Goal: Task Accomplishment & Management: Use online tool/utility

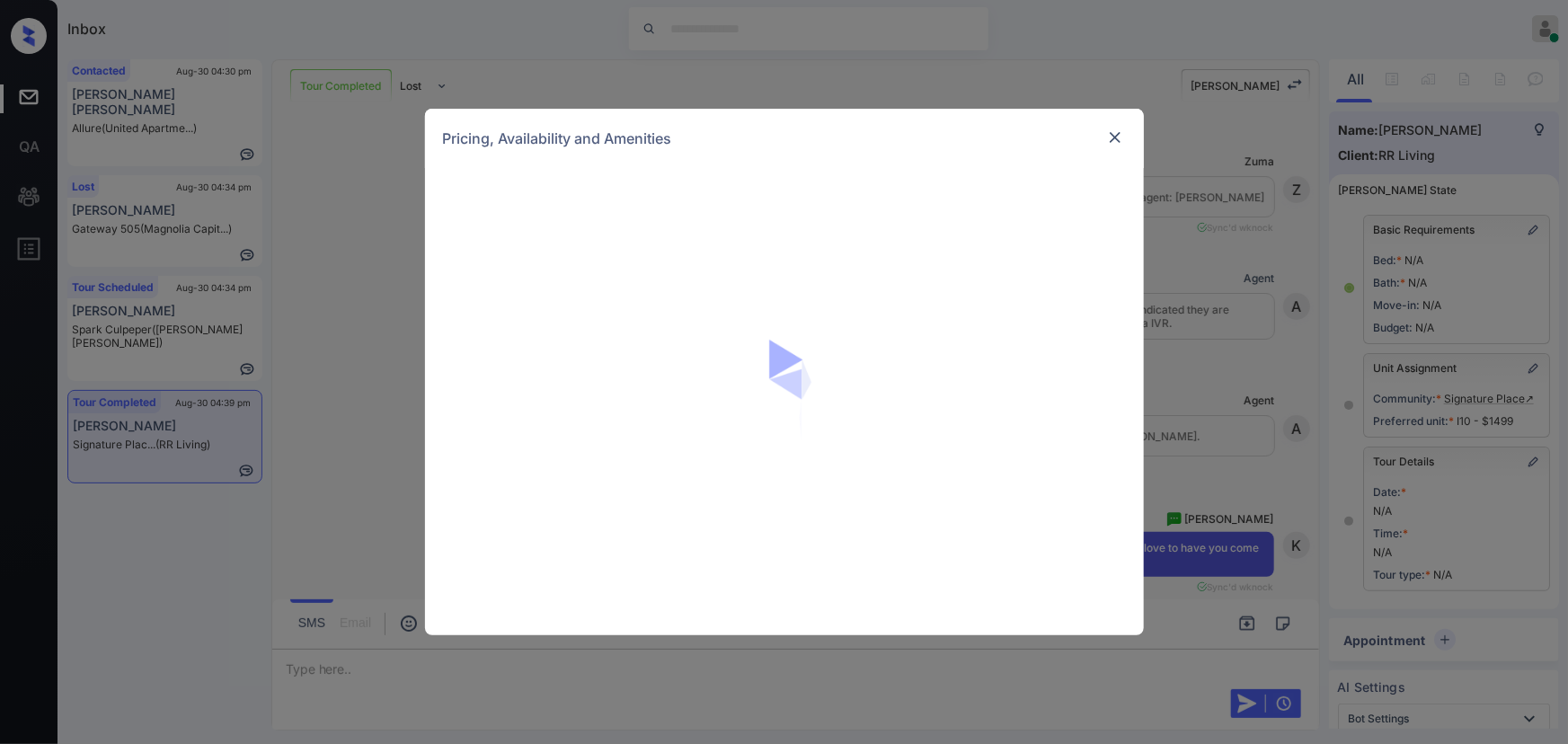
scroll to position [10965, 0]
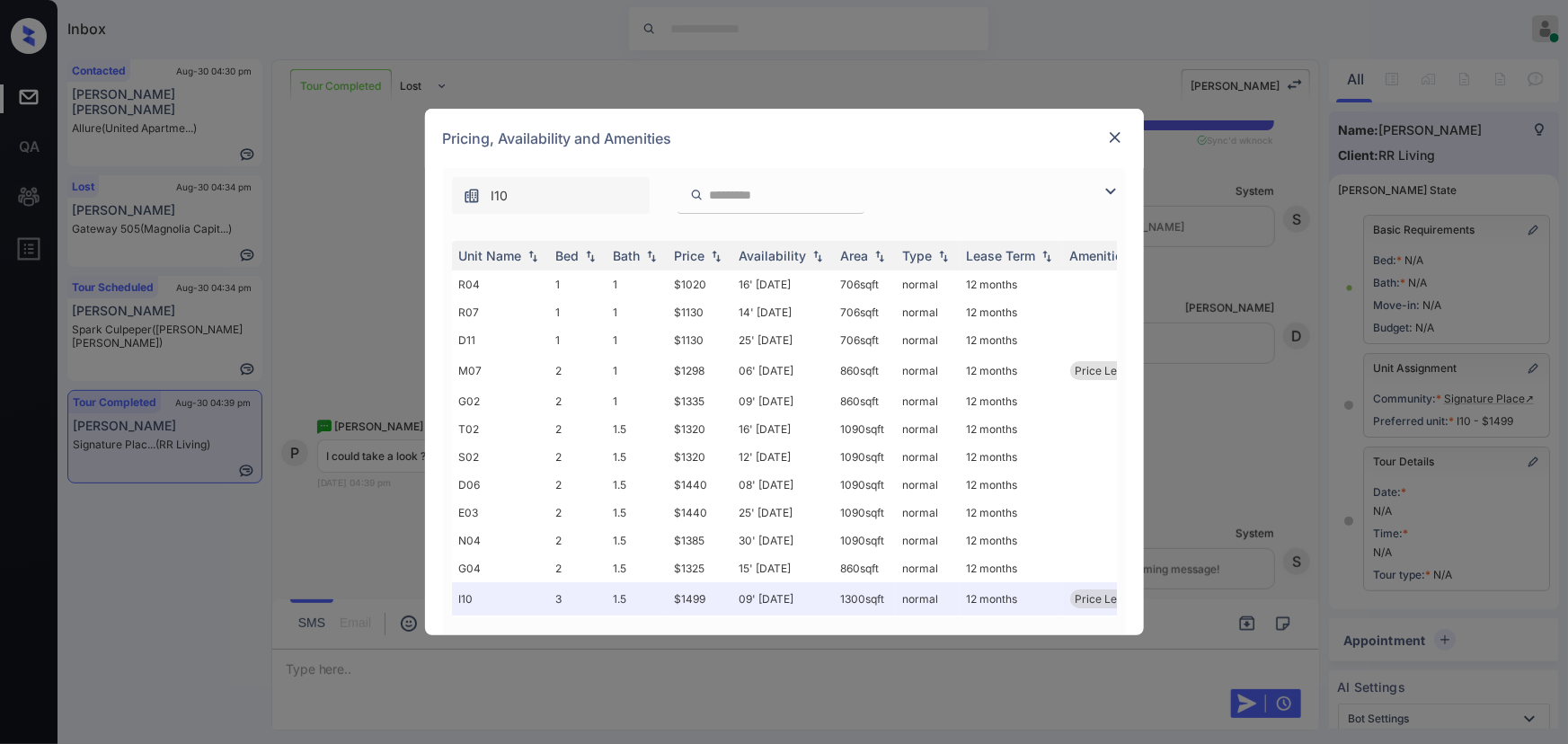
click at [1110, 196] on img at bounding box center [1110, 191] width 21 height 21
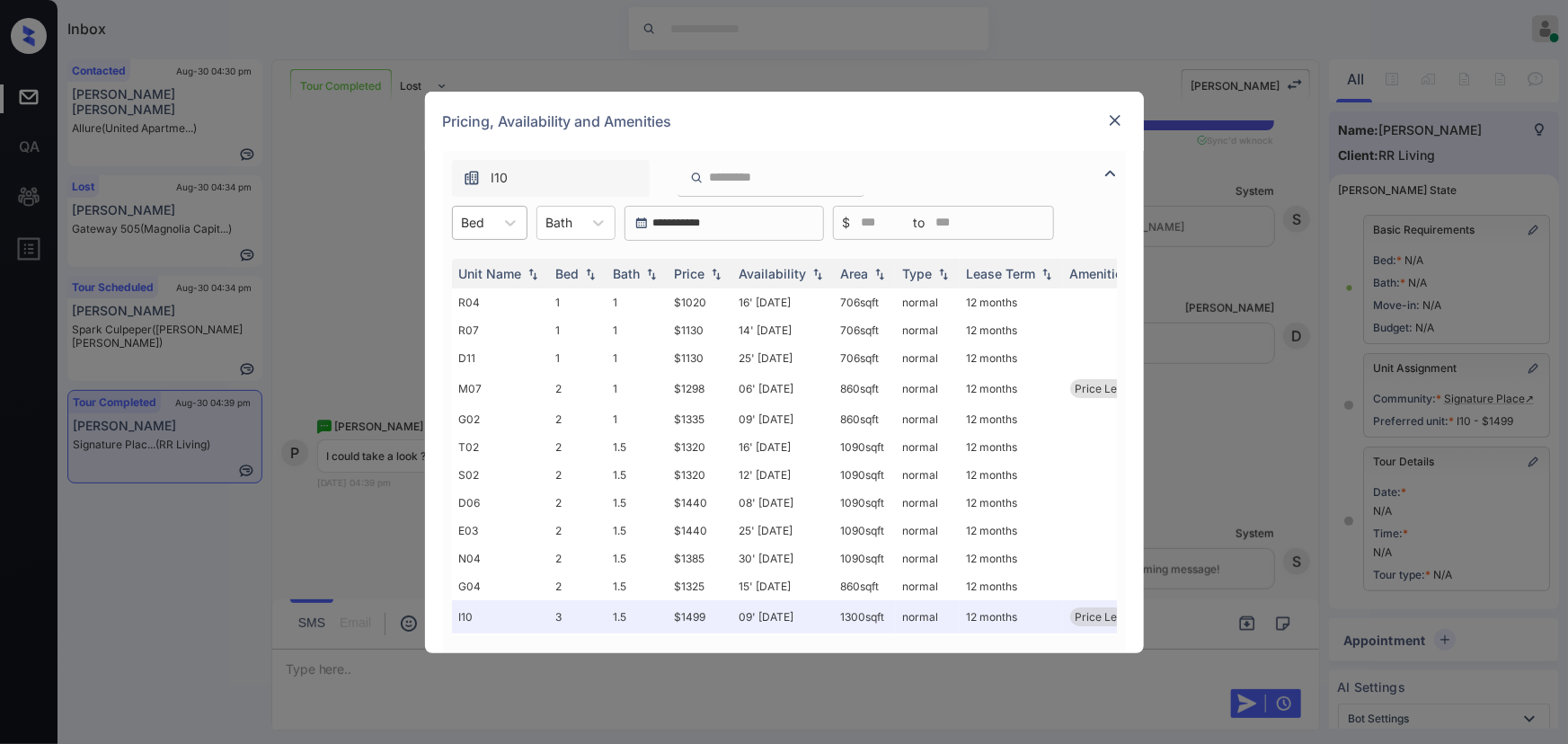
click at [490, 221] on div "Bed" at bounding box center [473, 222] width 42 height 26
click at [465, 331] on div "3" at bounding box center [489, 331] width 75 height 32
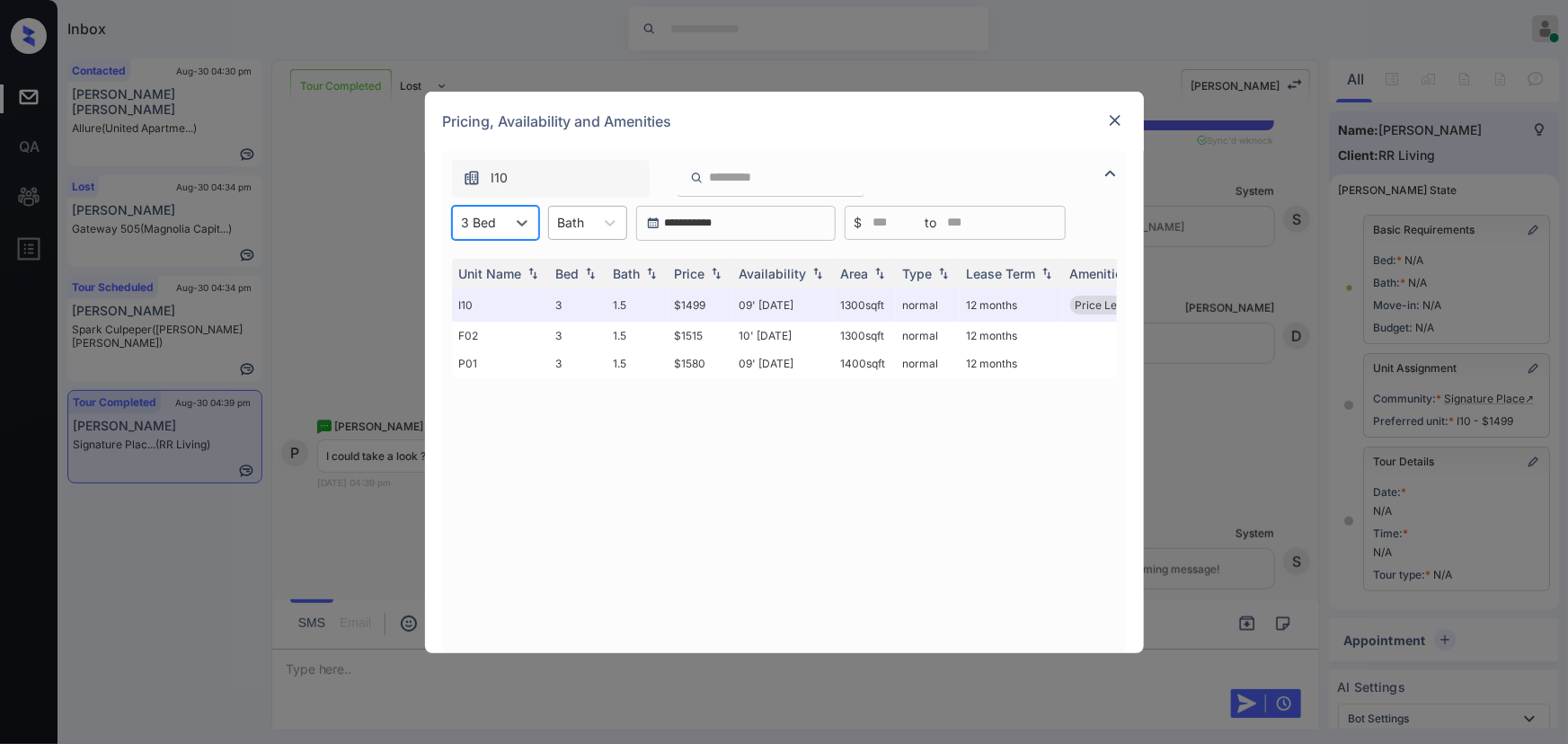
click at [585, 223] on div "Bath" at bounding box center [571, 222] width 44 height 26
click at [574, 296] on div "1.5" at bounding box center [587, 299] width 79 height 32
click at [718, 275] on img at bounding box center [715, 273] width 18 height 13
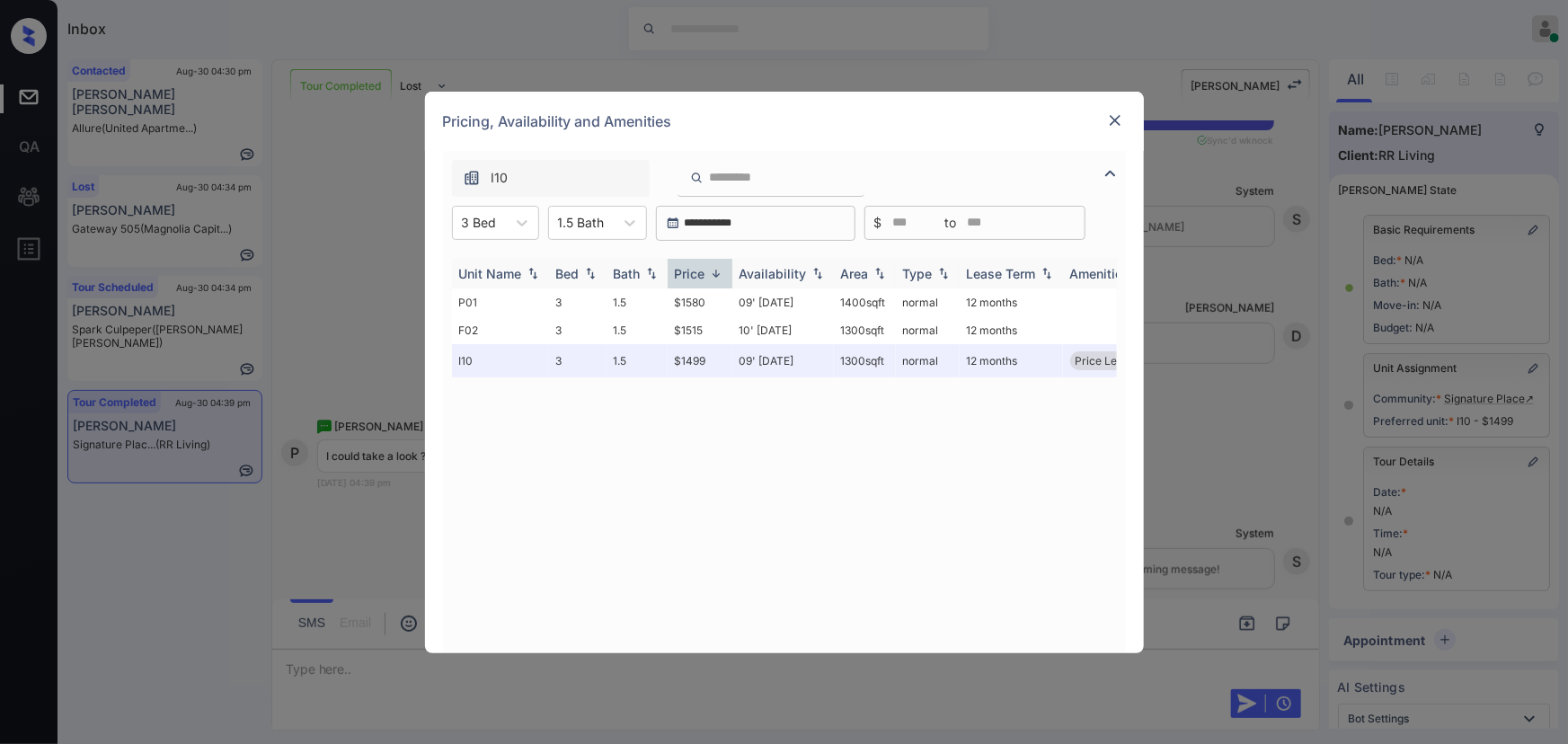
click at [718, 275] on img at bounding box center [715, 273] width 18 height 14
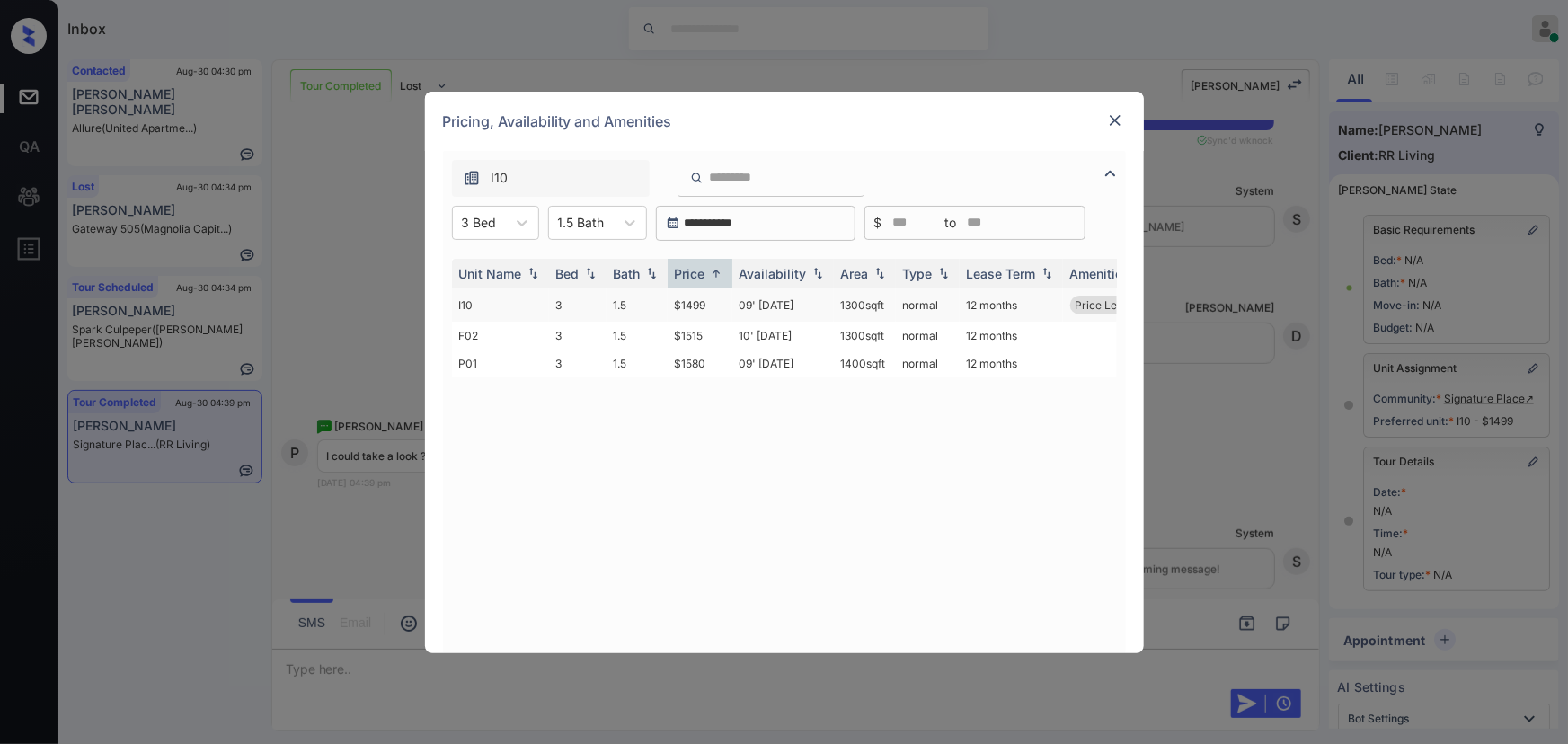
click at [880, 306] on td "1300 sqft" at bounding box center [864, 305] width 62 height 33
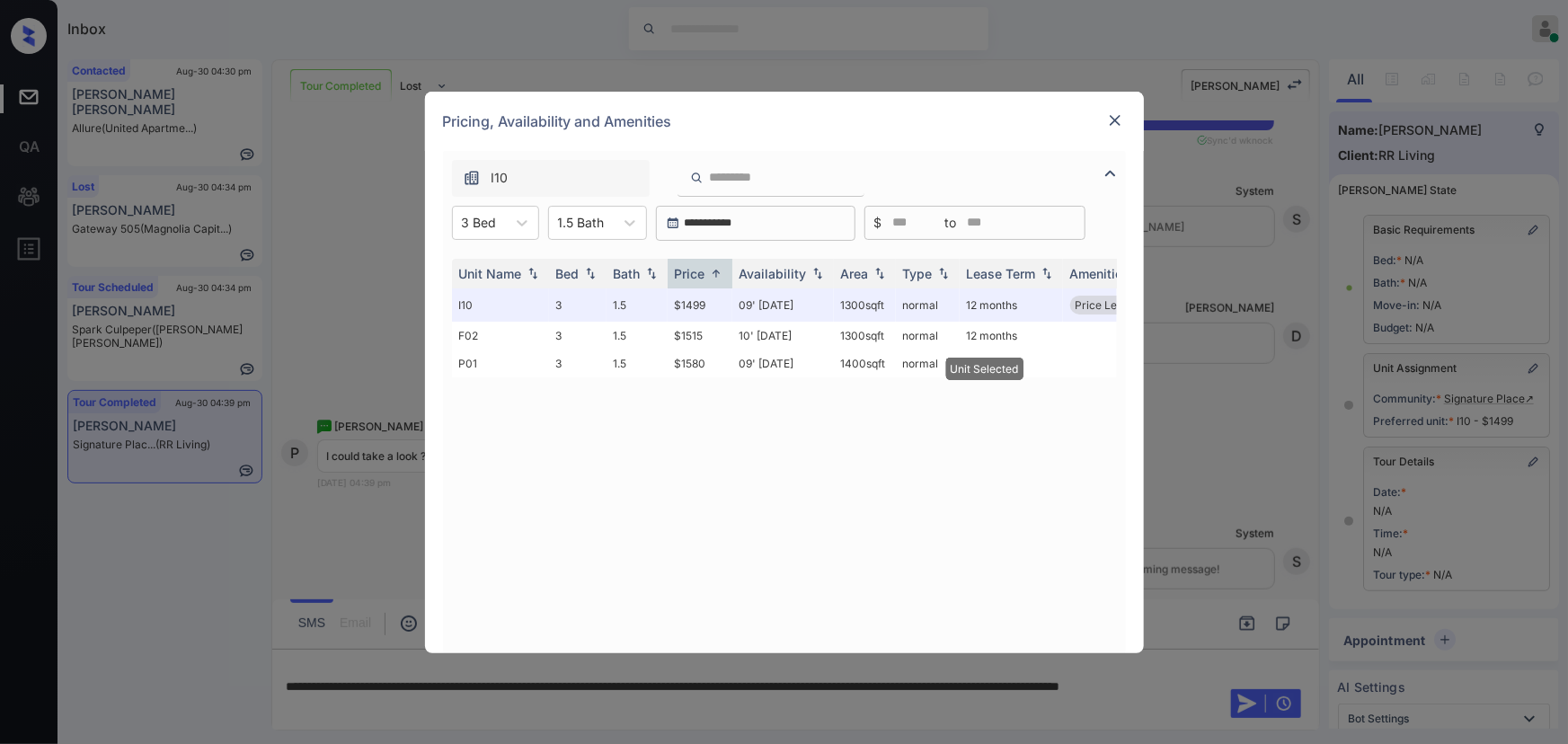
click at [1116, 120] on img at bounding box center [1114, 120] width 18 height 18
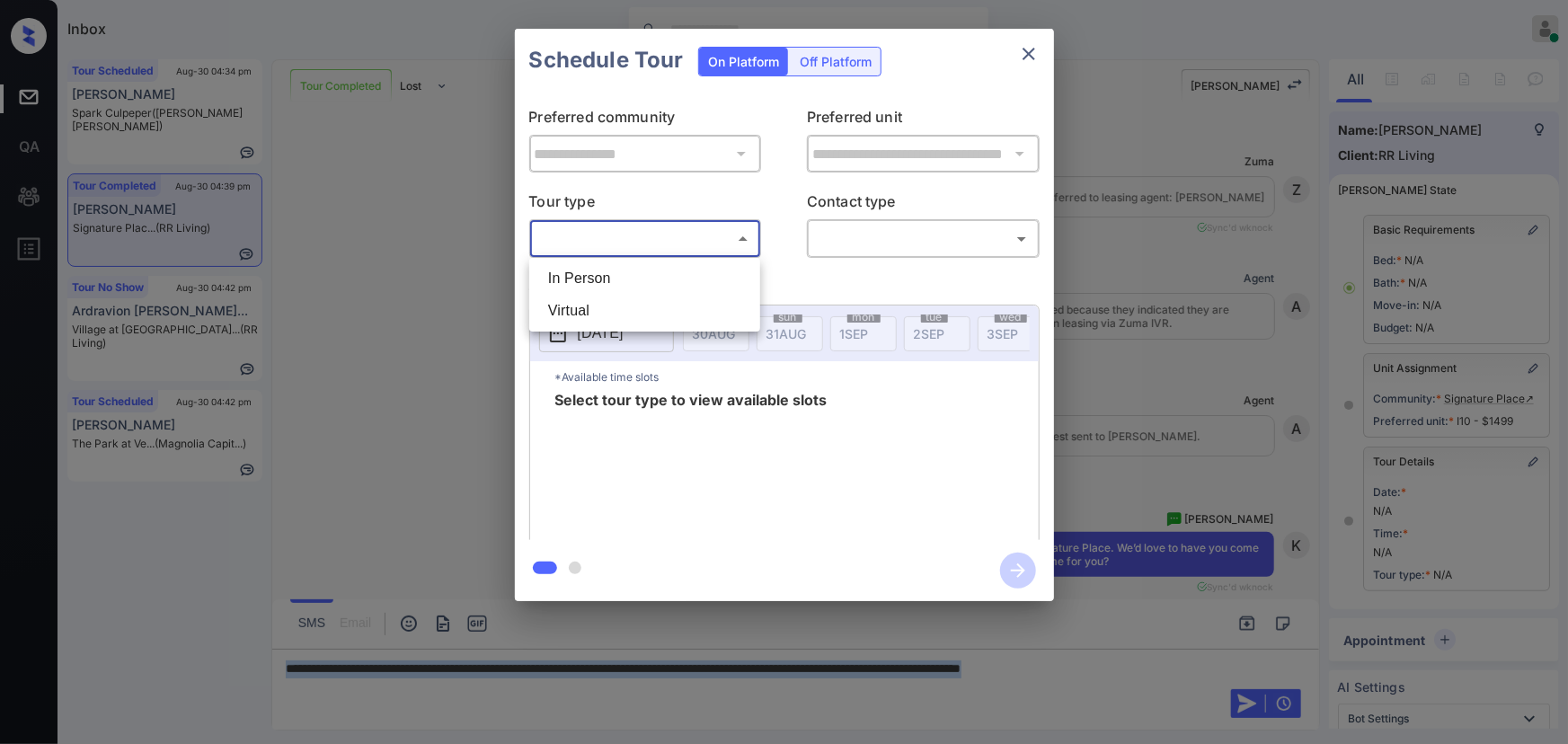
scroll to position [9992, 0]
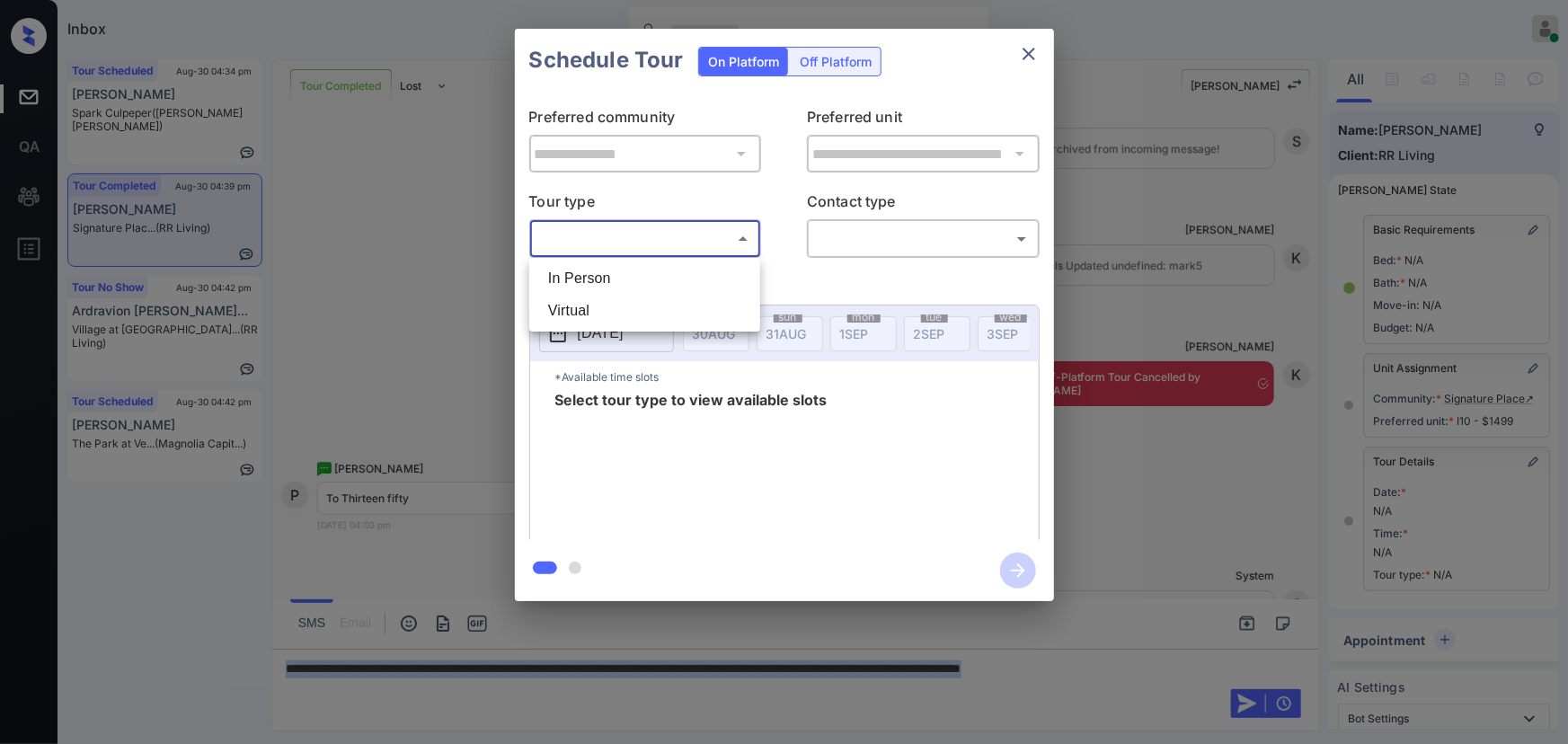
click at [628, 270] on li "In Person" at bounding box center [645, 278] width 222 height 32
type input "********"
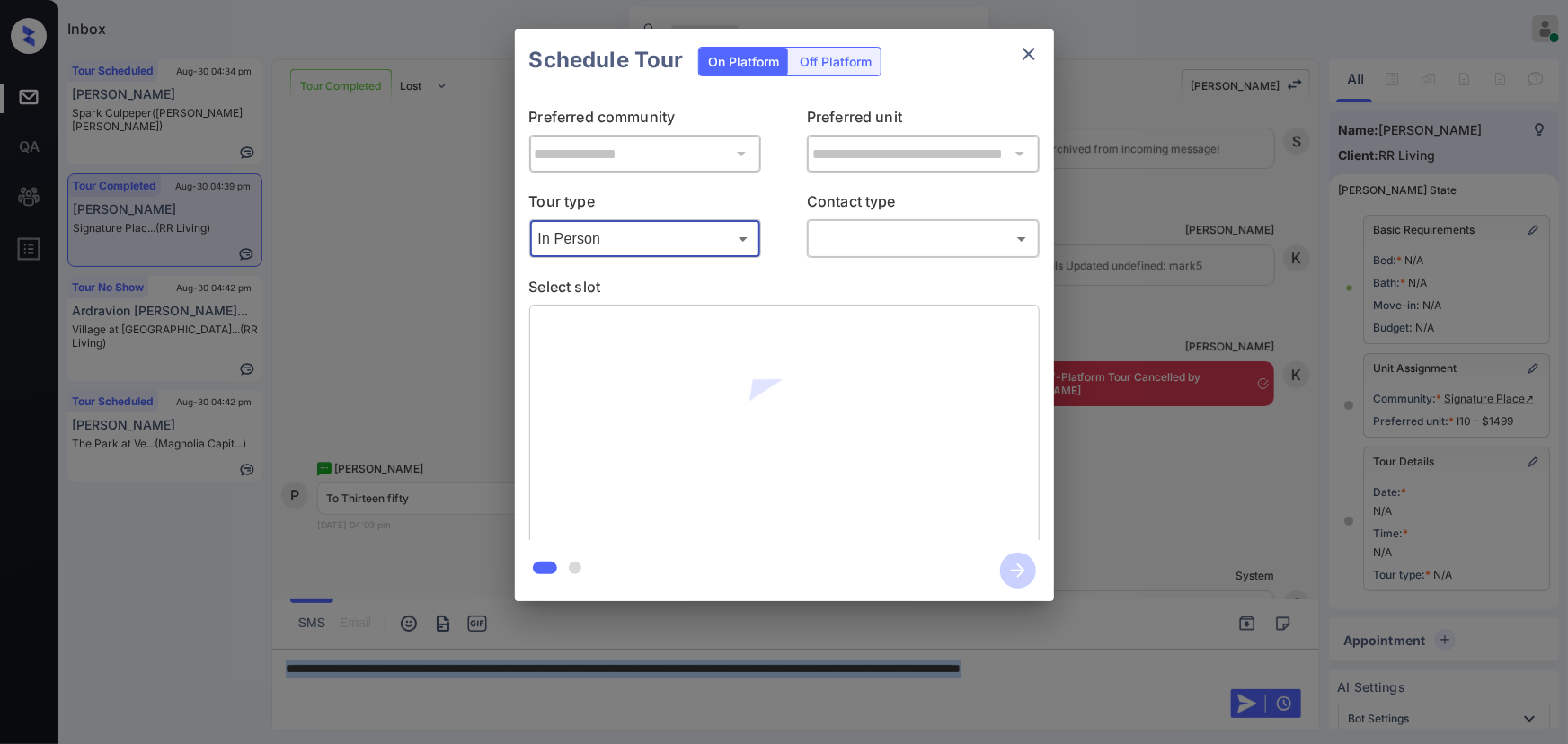
click at [884, 248] on body "Inbox Kenneth Umali Online Set yourself offline Set yourself on break Profile S…" at bounding box center [784, 372] width 1568 height 744
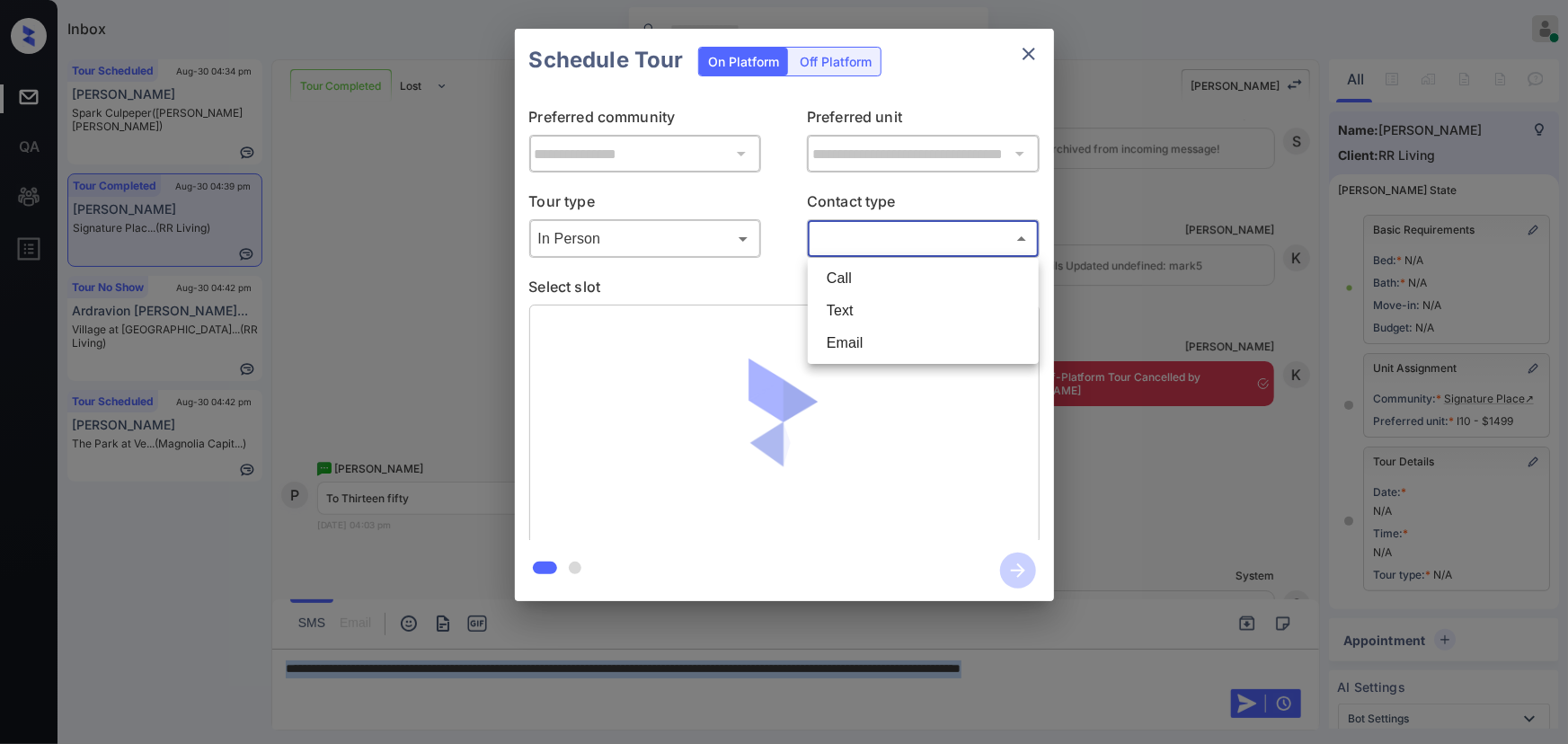
click at [851, 306] on li "Text" at bounding box center [923, 310] width 222 height 32
type input "****"
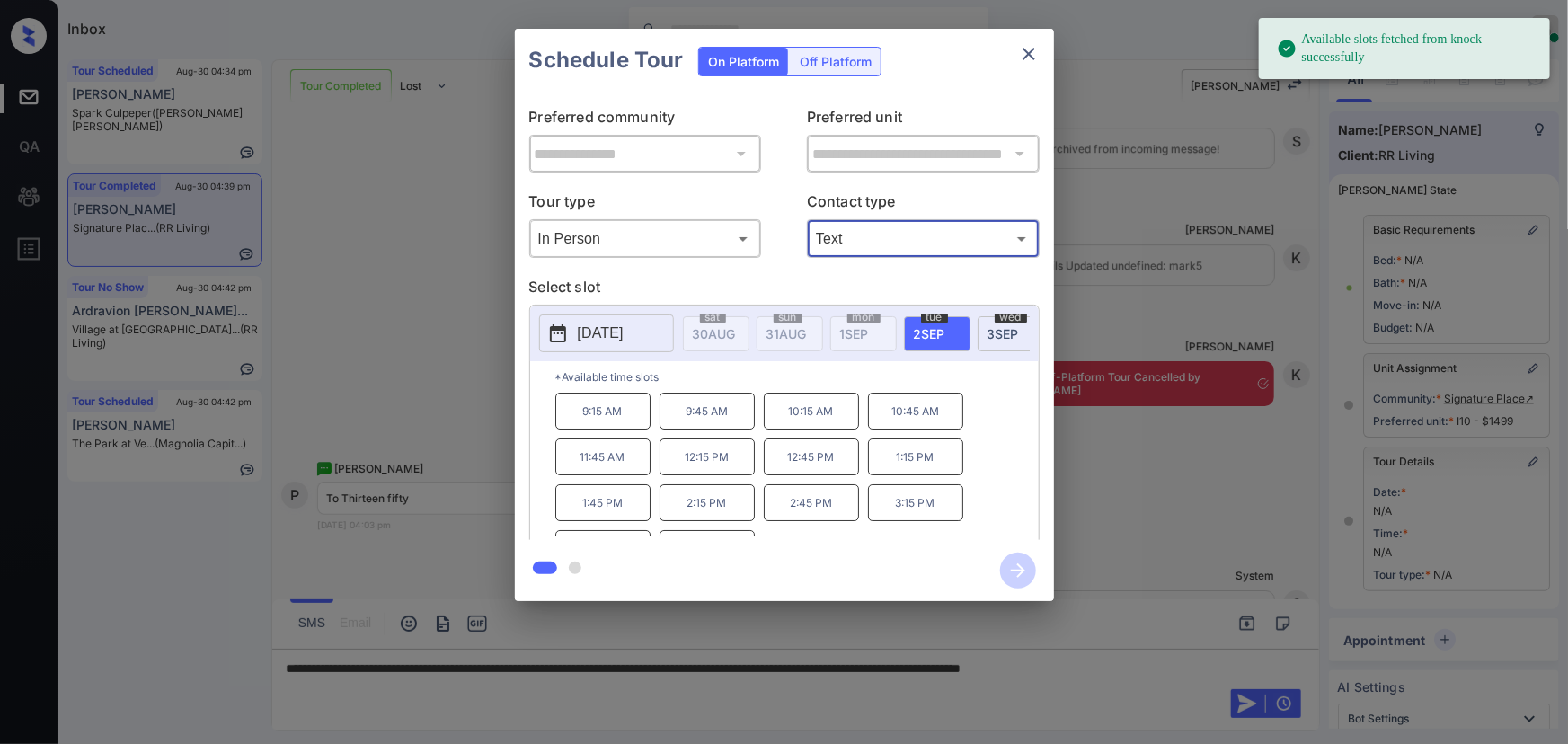
click at [735, 334] on span "2 SEP" at bounding box center [714, 334] width 44 height 15
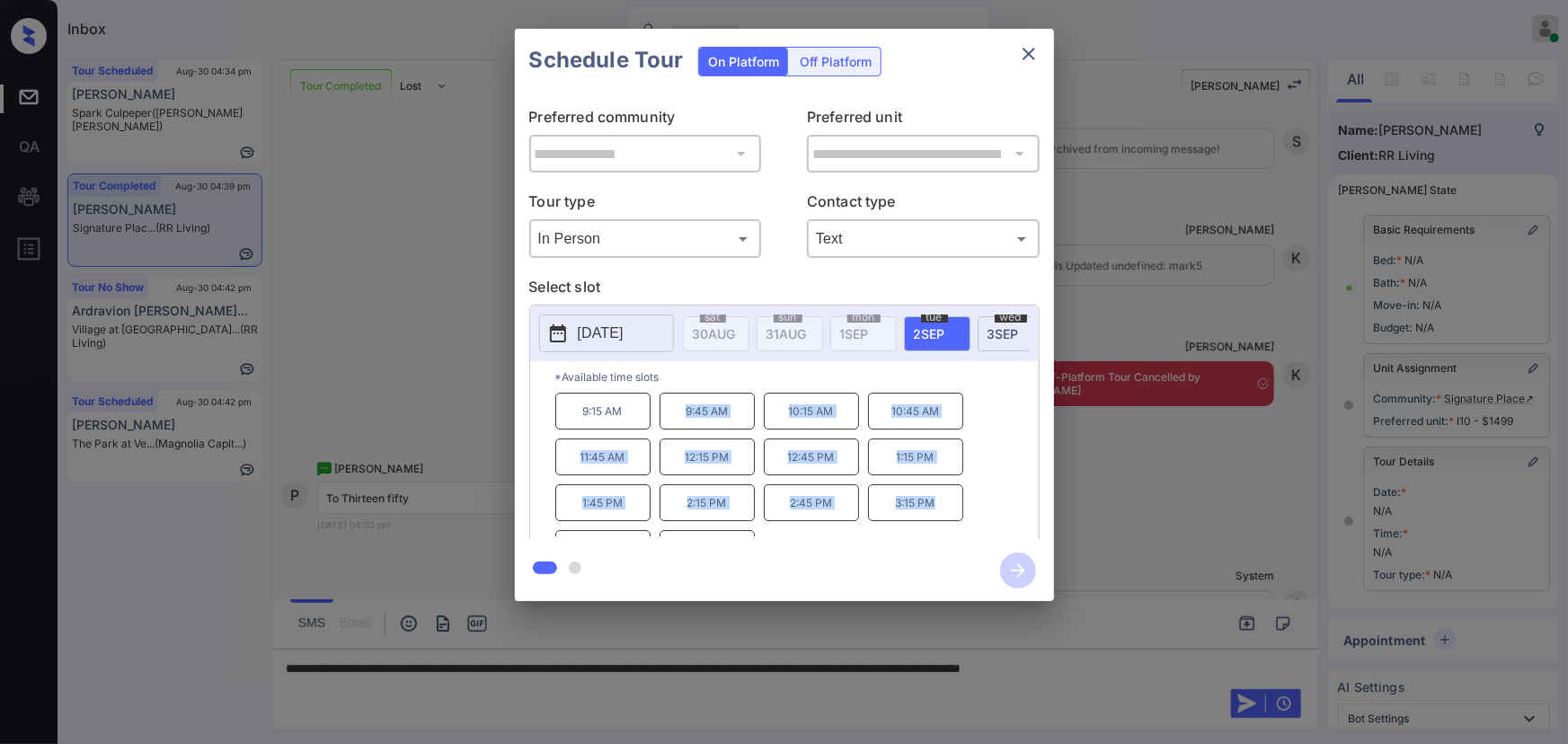
copy div "9:45 AM 10:15 AM 10:45 AM 11:45 AM 12:15 PM 12:45 PM 1:15 PM 1:45 PM 2:15 PM 2:…"
drag, startPoint x: 942, startPoint y: 512, endPoint x: 672, endPoint y: 415, distance: 286.9
click at [672, 415] on div "9:15 AM 9:45 AM 10:15 AM 10:45 AM 11:45 AM 12:15 PM 12:45 PM 1:15 PM 1:45 PM 2:…" at bounding box center [797, 464] width 483 height 144
click at [1232, 661] on div at bounding box center [784, 372] width 1568 height 744
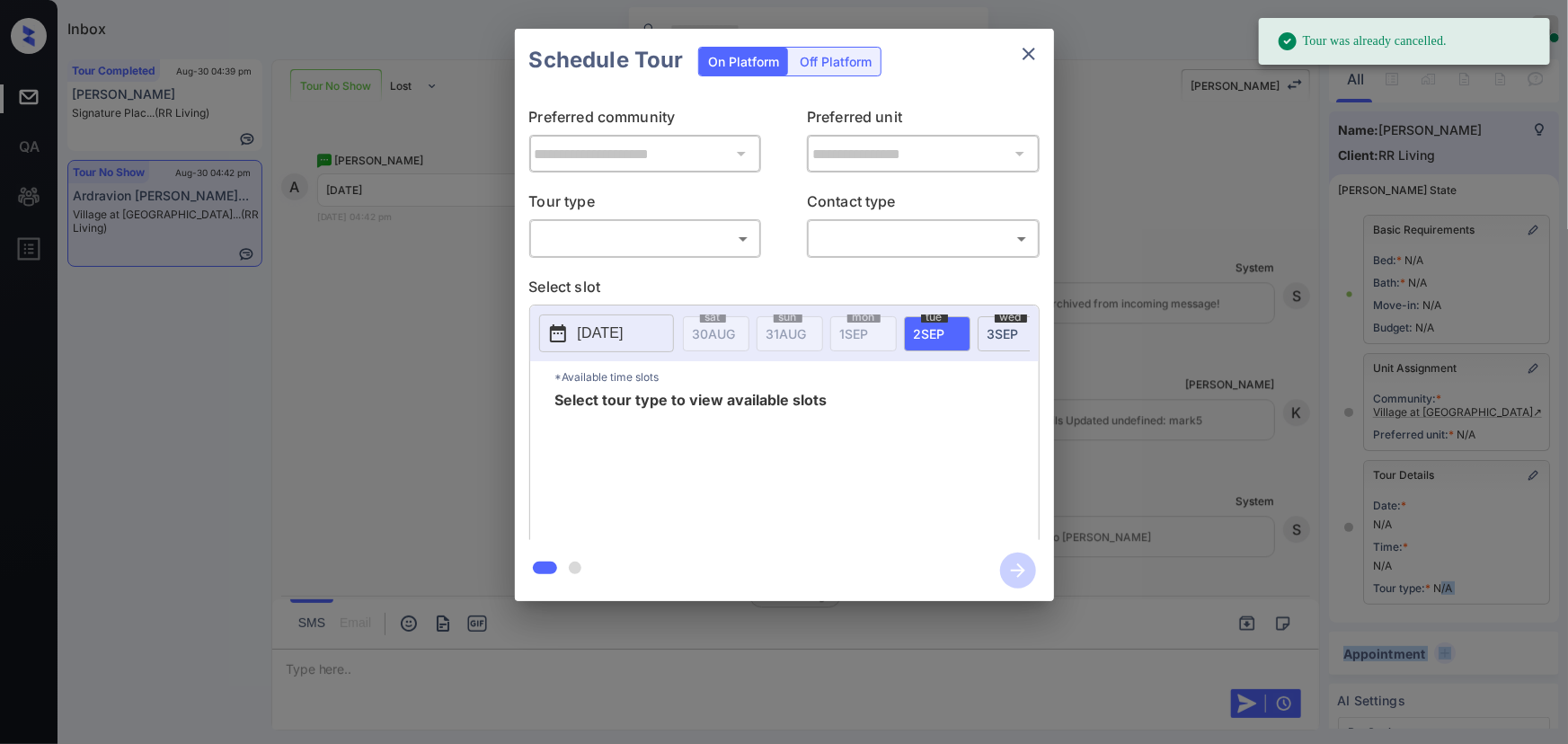
scroll to position [165, 0]
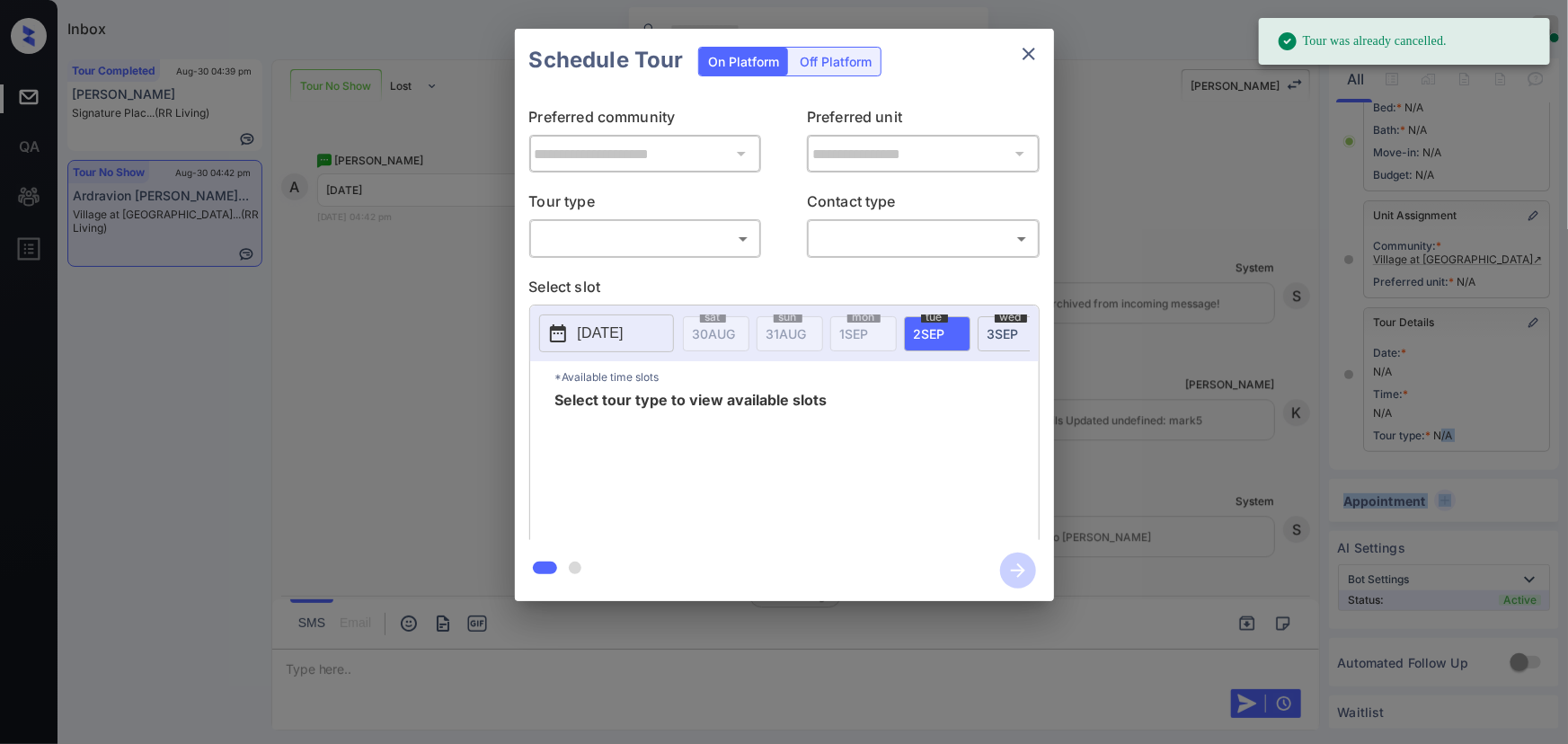
click at [605, 234] on body "Tour was already cancelled. Inbox Kenneth Umali Online Set yourself offline Set…" at bounding box center [784, 372] width 1568 height 744
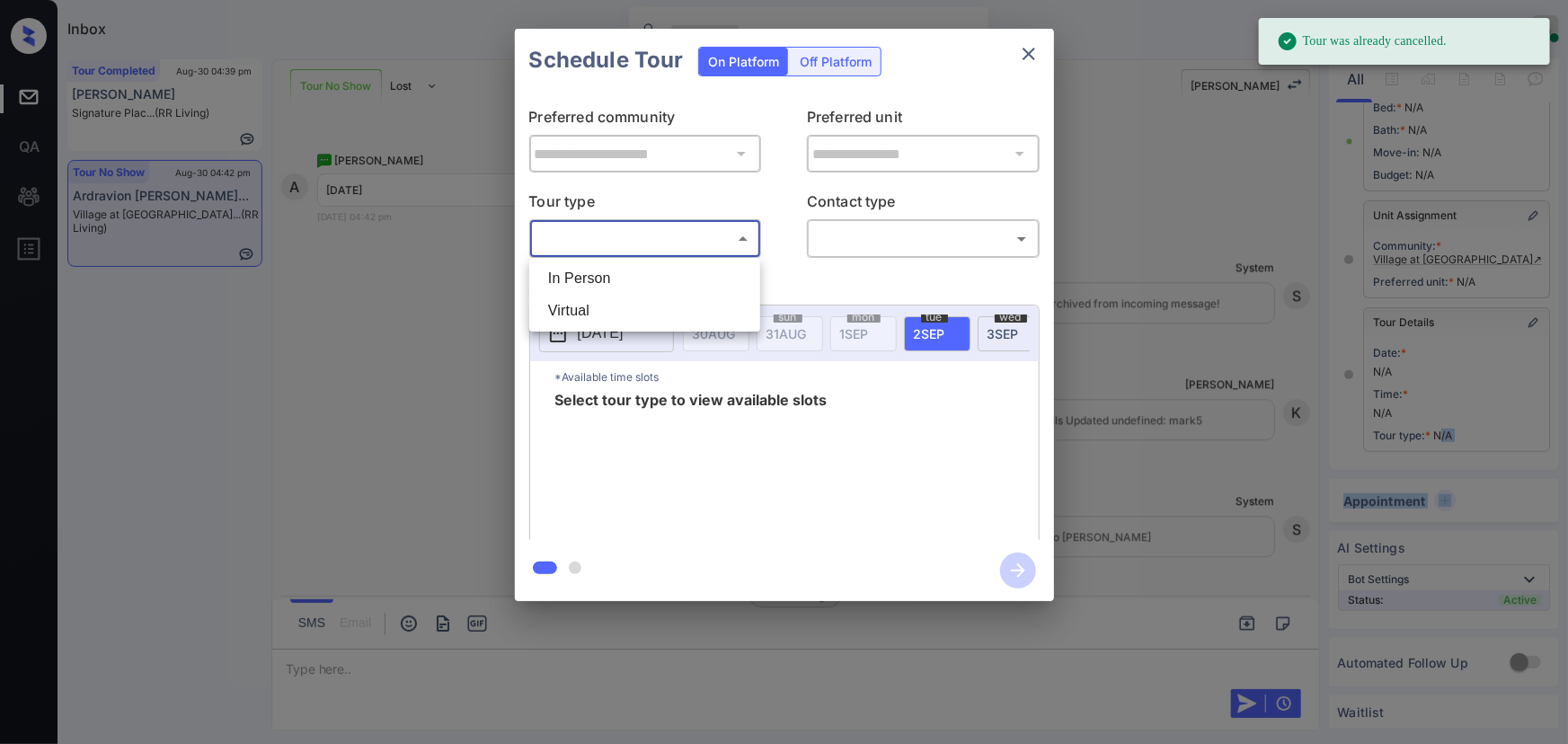
drag, startPoint x: 582, startPoint y: 277, endPoint x: 722, endPoint y: 289, distance: 140.5
click at [584, 277] on li "In Person" at bounding box center [645, 278] width 222 height 32
type input "********"
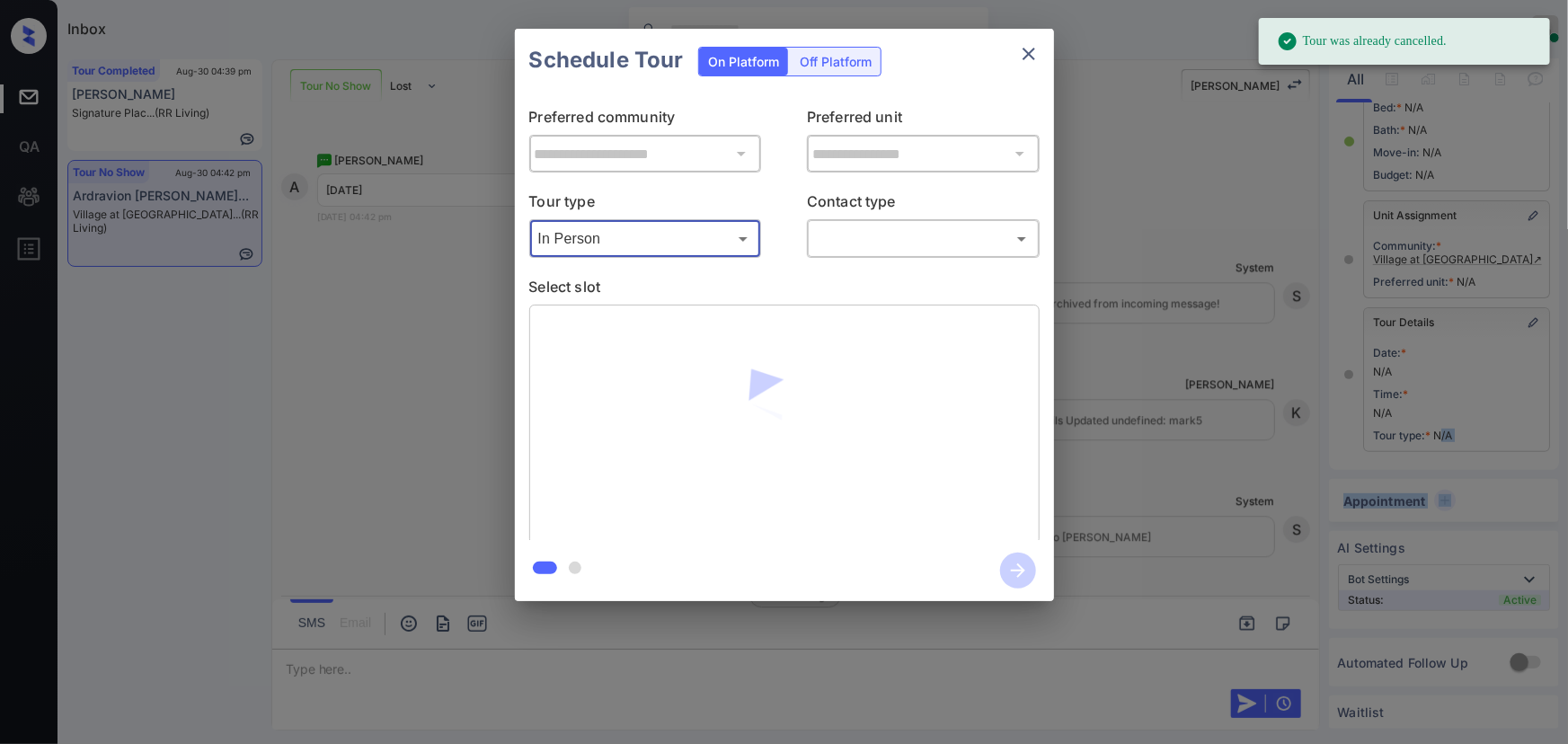
click at [910, 250] on body "Tour was already cancelled. Inbox Kenneth Umali Online Set yourself offline Set…" at bounding box center [784, 372] width 1568 height 744
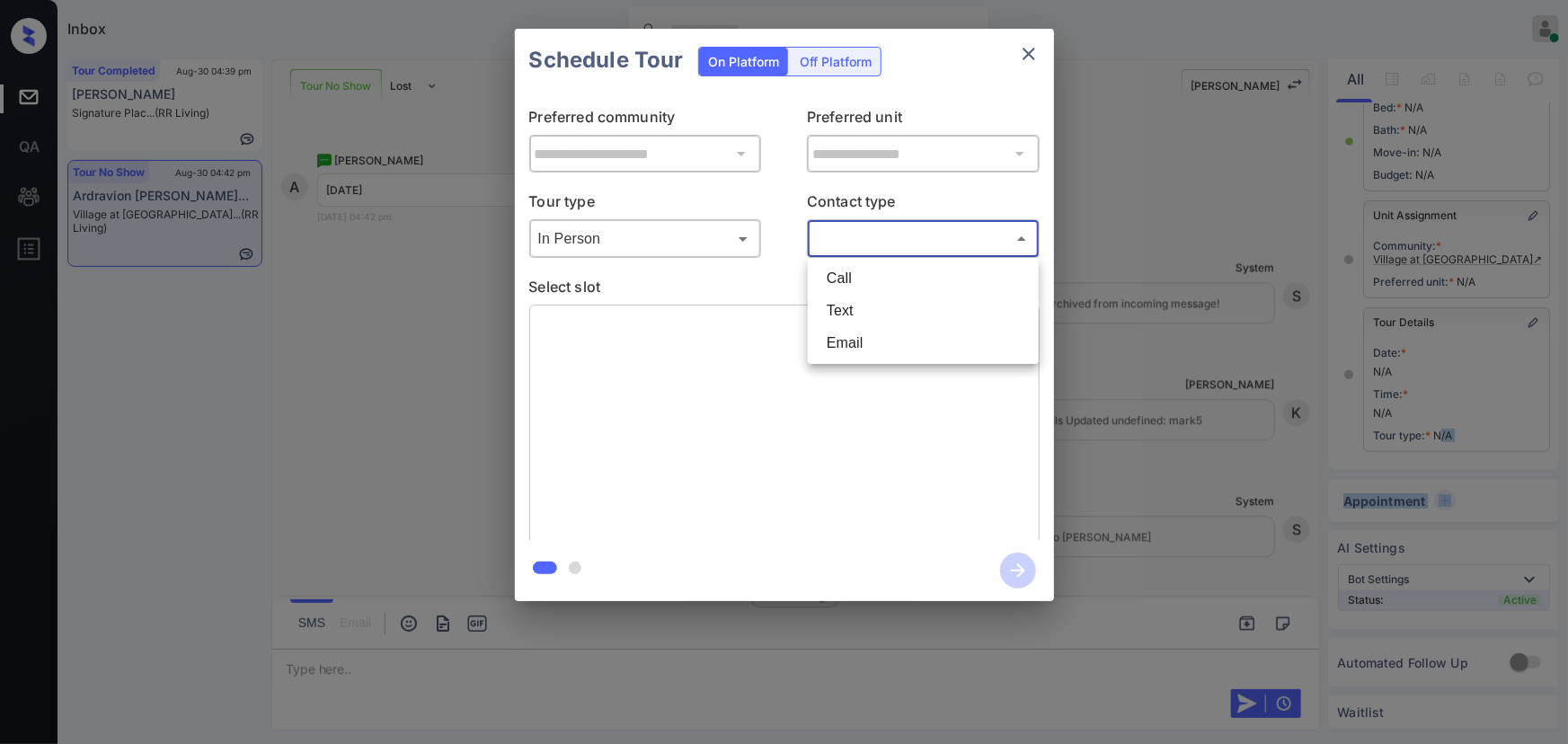
click at [852, 308] on li "Text" at bounding box center [923, 310] width 222 height 32
type input "****"
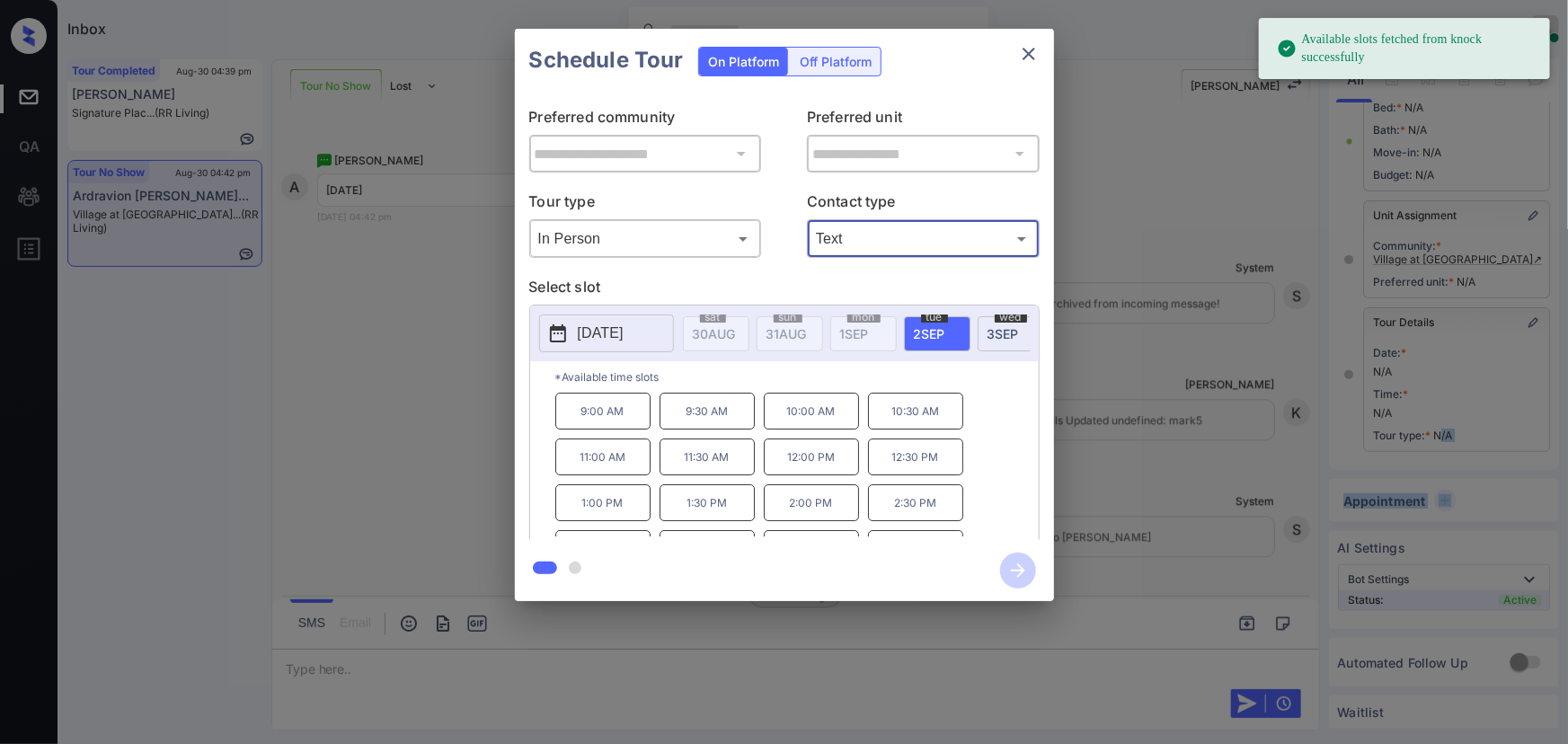
click at [613, 339] on p "[DATE]" at bounding box center [600, 333] width 45 height 21
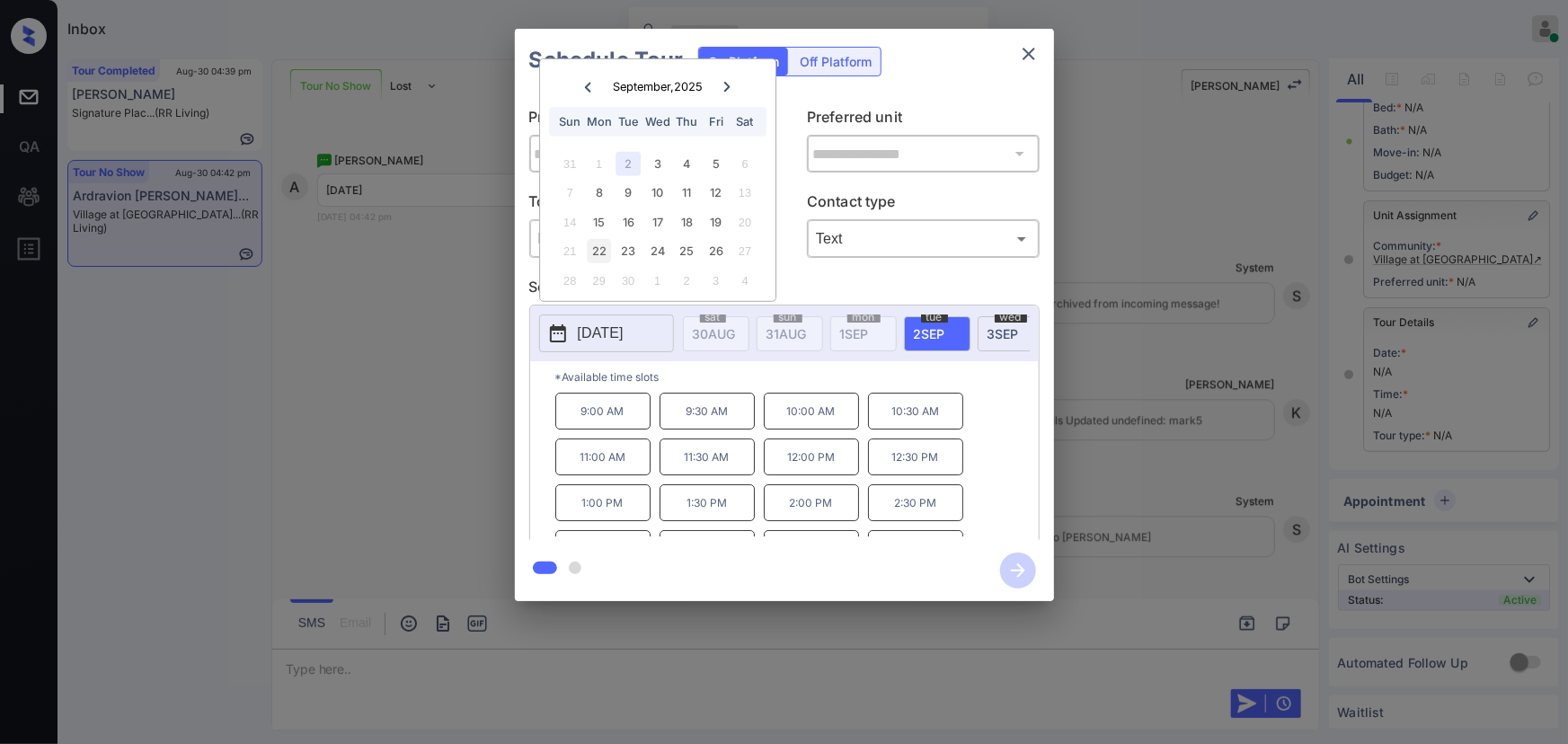
click at [595, 250] on div "22" at bounding box center [598, 251] width 24 height 24
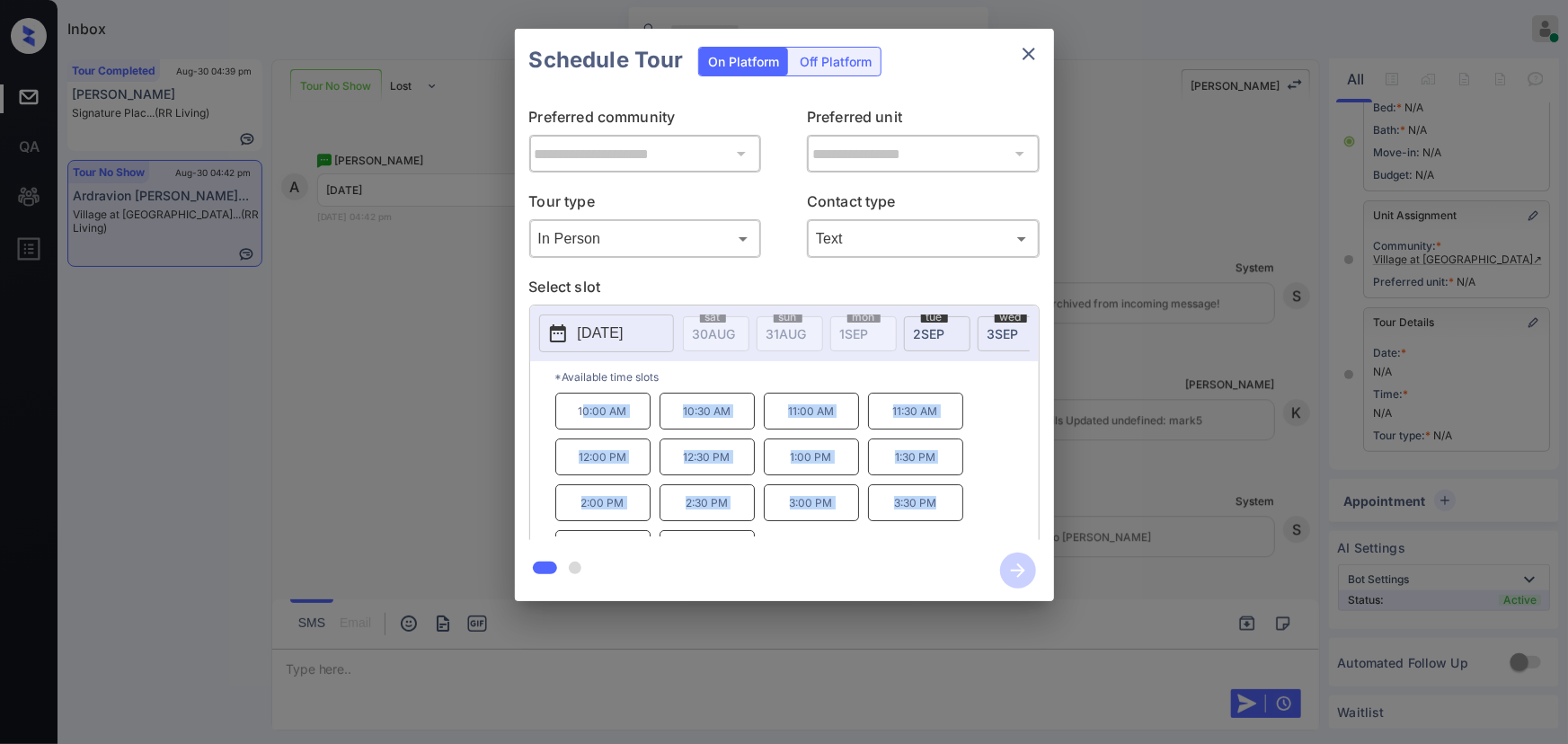
copy div "0:00 AM 10:30 AM 11:00 AM 11:30 AM 12:00 PM 12:30 PM 1:00 PM 1:30 PM 2:00 PM 2:…"
copy div "10:00 AM 10:30 AM 11:00 AM 11:30 AM 12:00 PM 12:30 PM 1:00 PM 1:30 PM 2:00 PM 2…"
drag, startPoint x: 934, startPoint y: 511, endPoint x: 571, endPoint y: 414, distance: 375.7
click at [574, 414] on div "10:00 AM 10:30 AM 11:00 AM 11:30 AM 12:00 PM 12:30 PM 1:00 PM 1:30 PM 2:00 PM 2…" at bounding box center [797, 464] width 483 height 144
click at [436, 665] on div at bounding box center [784, 372] width 1568 height 744
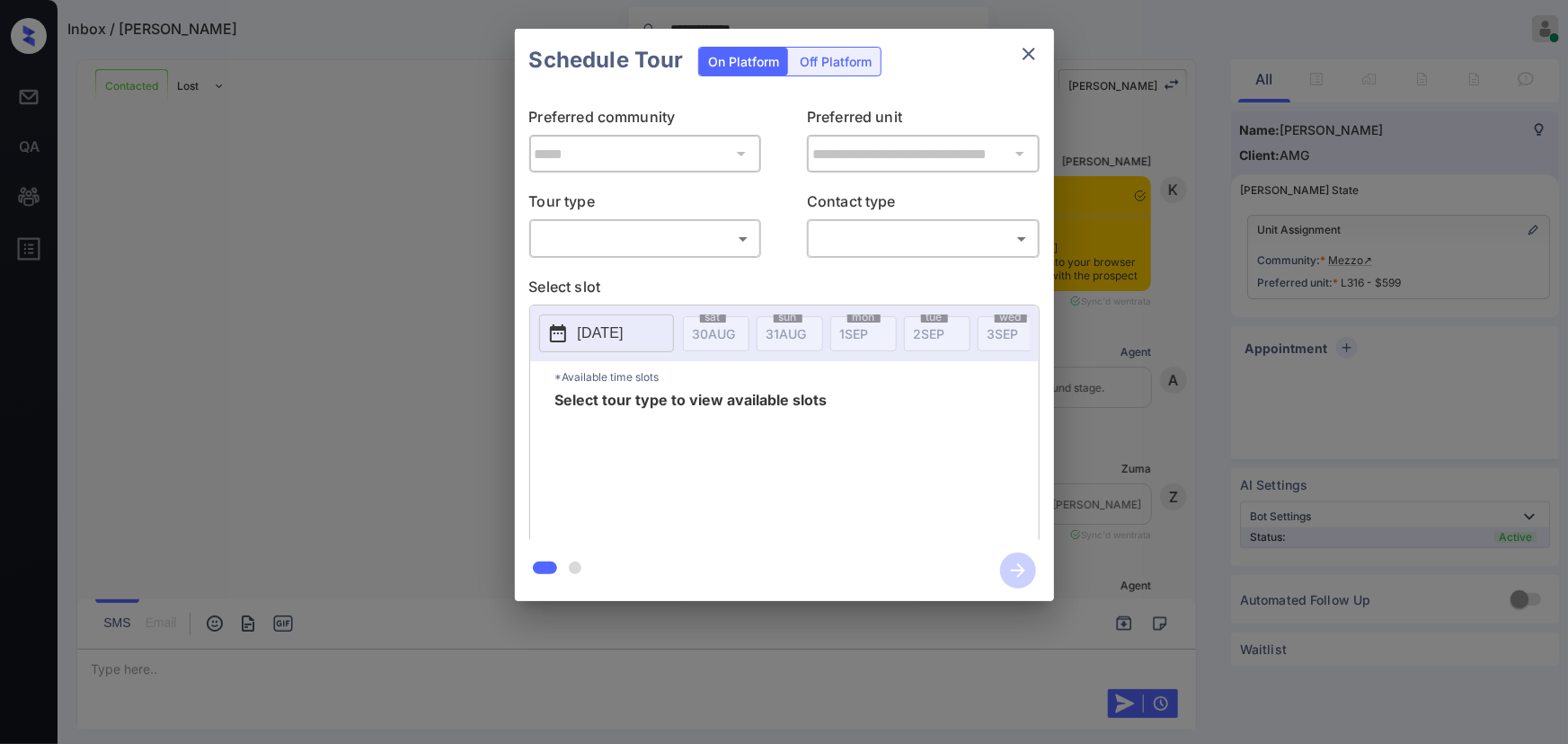
scroll to position [1824, 0]
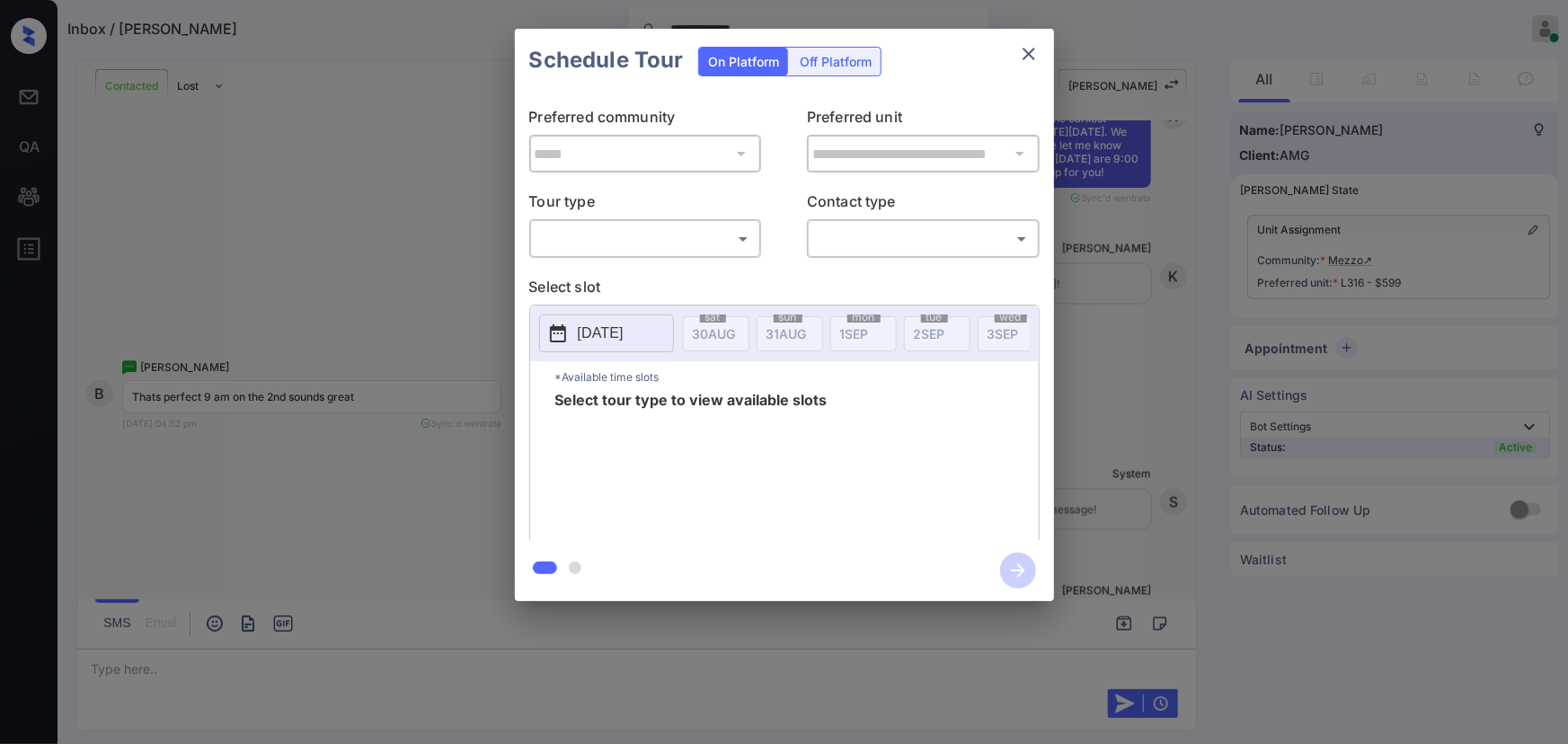
click at [676, 242] on body "**********" at bounding box center [784, 372] width 1568 height 744
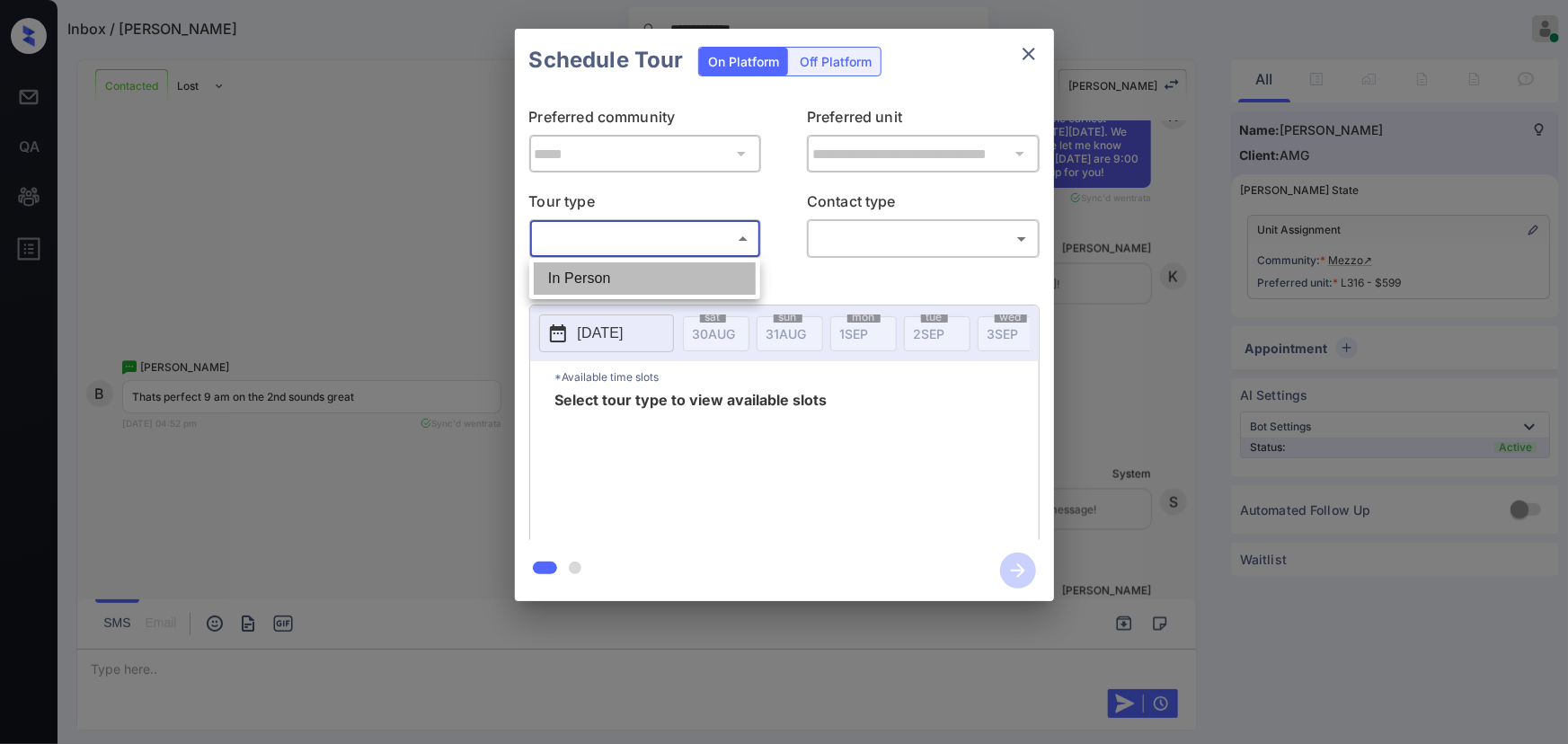
click at [629, 273] on li "In Person" at bounding box center [645, 278] width 222 height 32
type input "********"
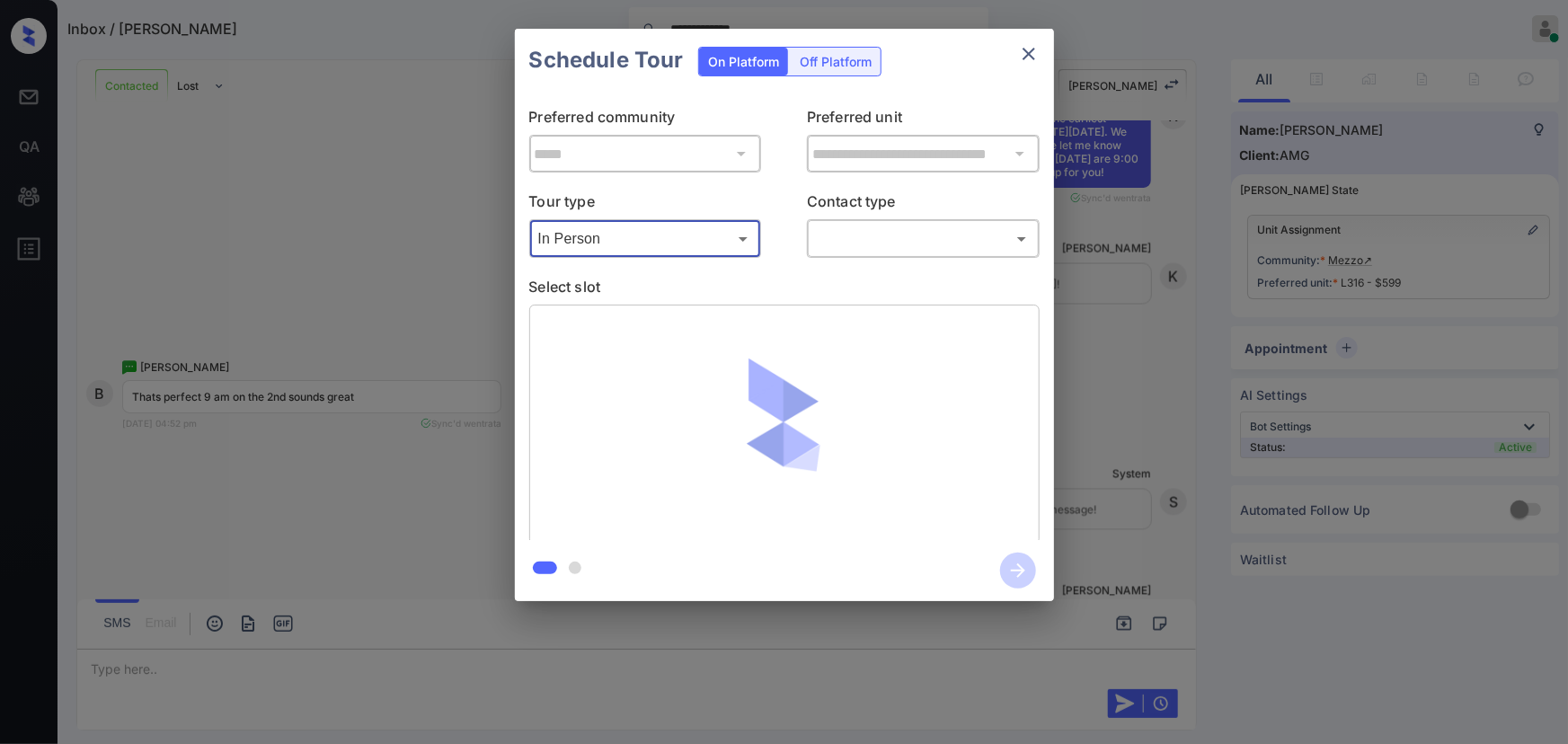
click at [866, 223] on div "​ ​" at bounding box center [922, 239] width 232 height 39
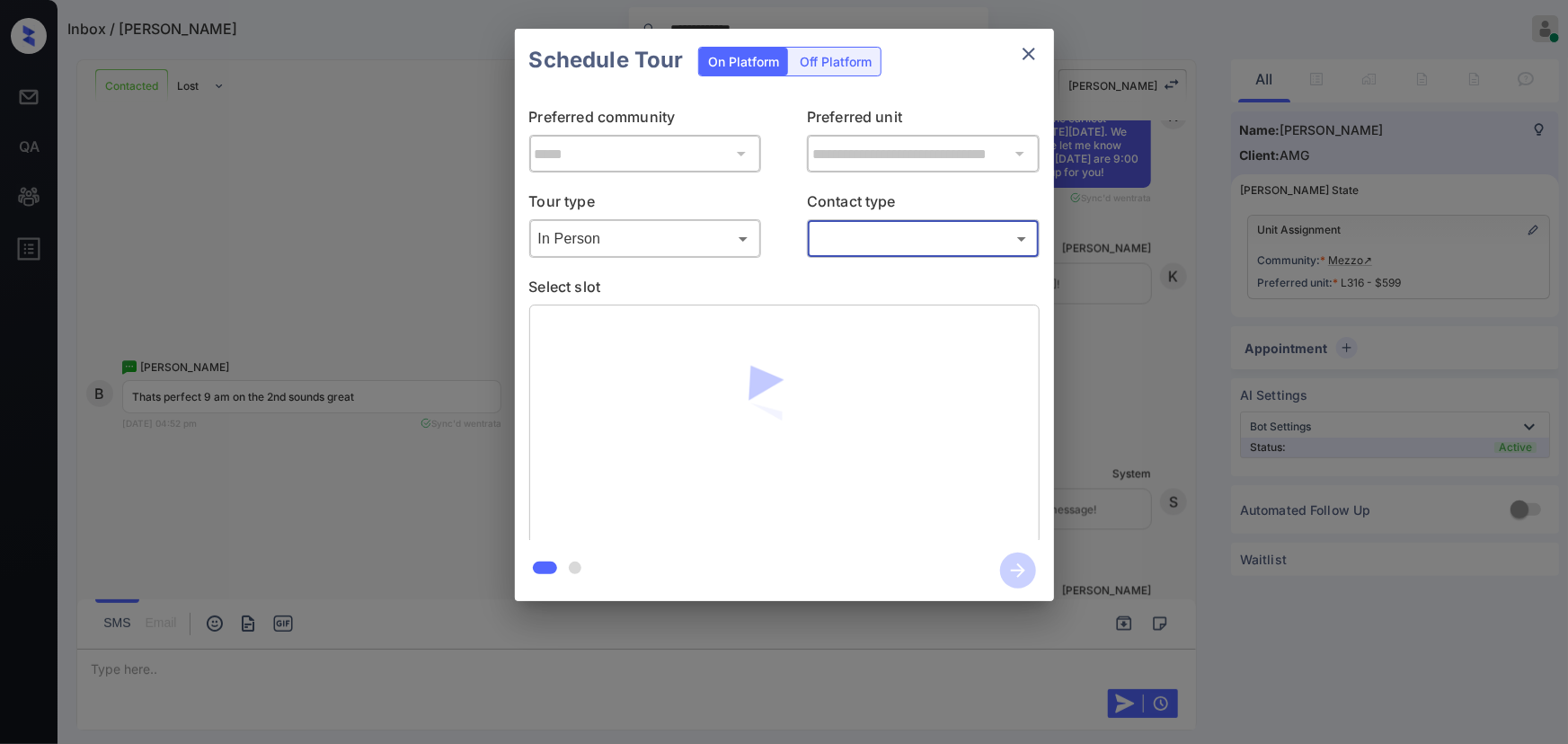
click at [859, 247] on body "**********" at bounding box center [784, 372] width 1568 height 744
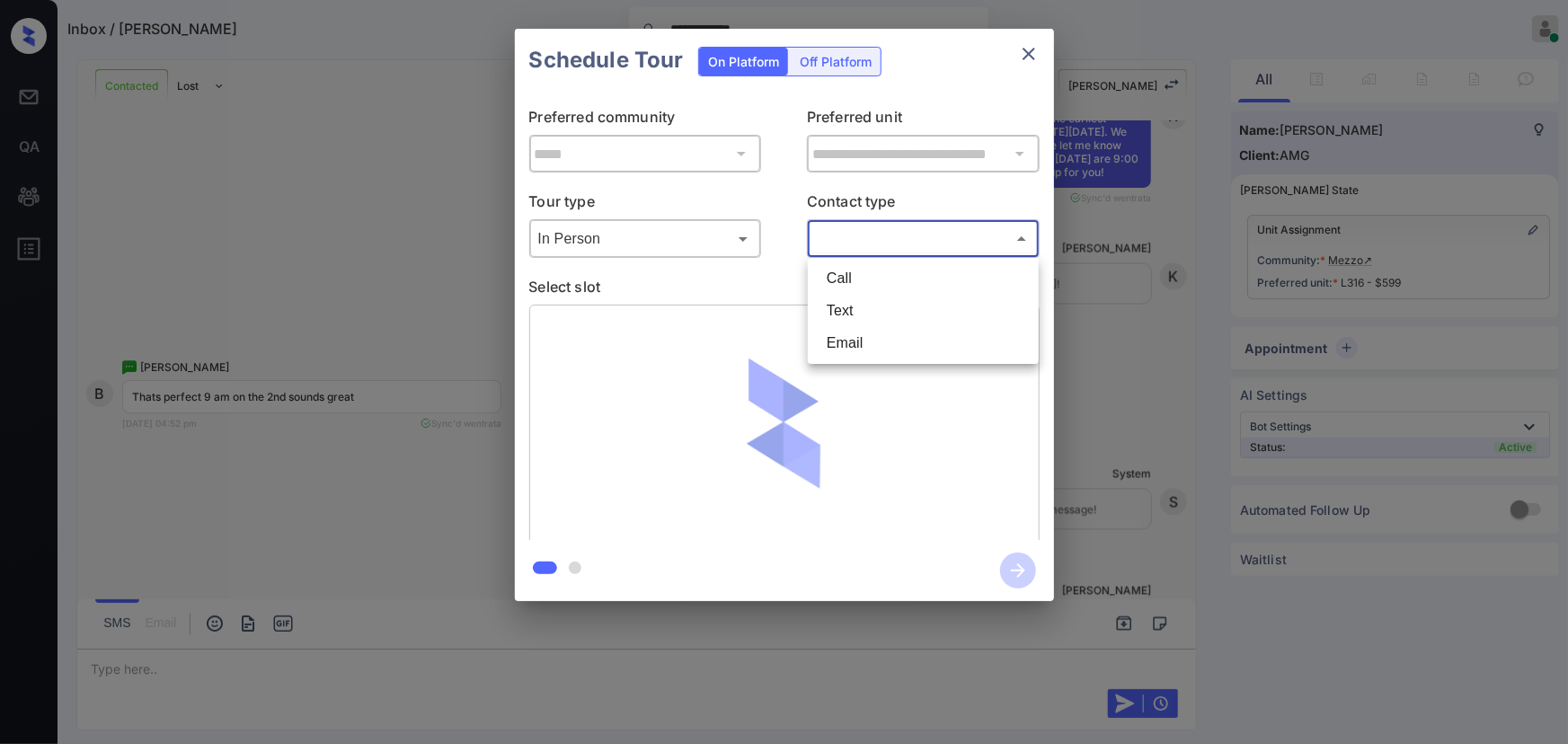
click at [841, 309] on li "Text" at bounding box center [923, 310] width 222 height 32
type input "****"
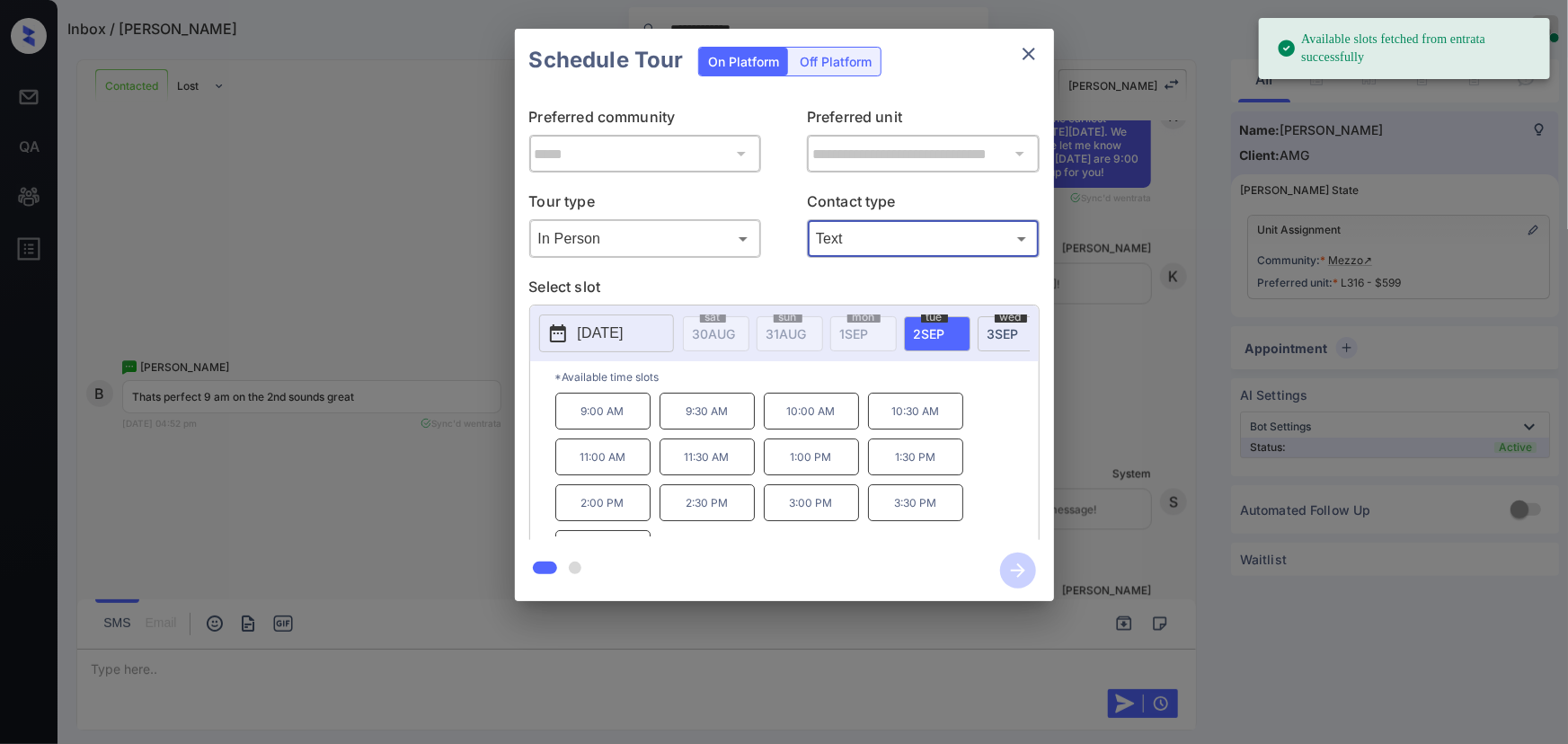
click at [612, 421] on p "9:00 AM" at bounding box center [602, 411] width 95 height 37
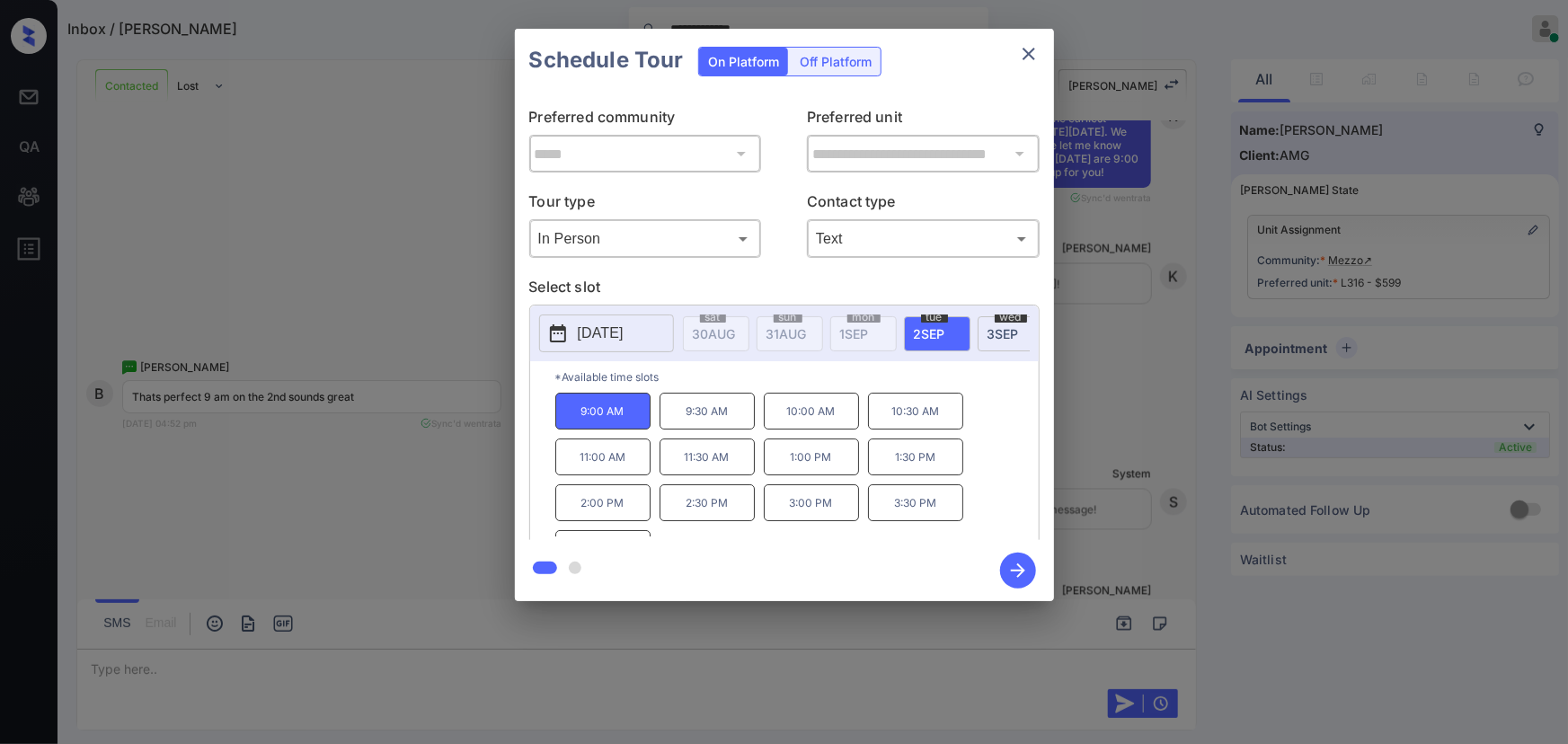
click at [1021, 573] on icon "button" at bounding box center [1018, 571] width 15 height 15
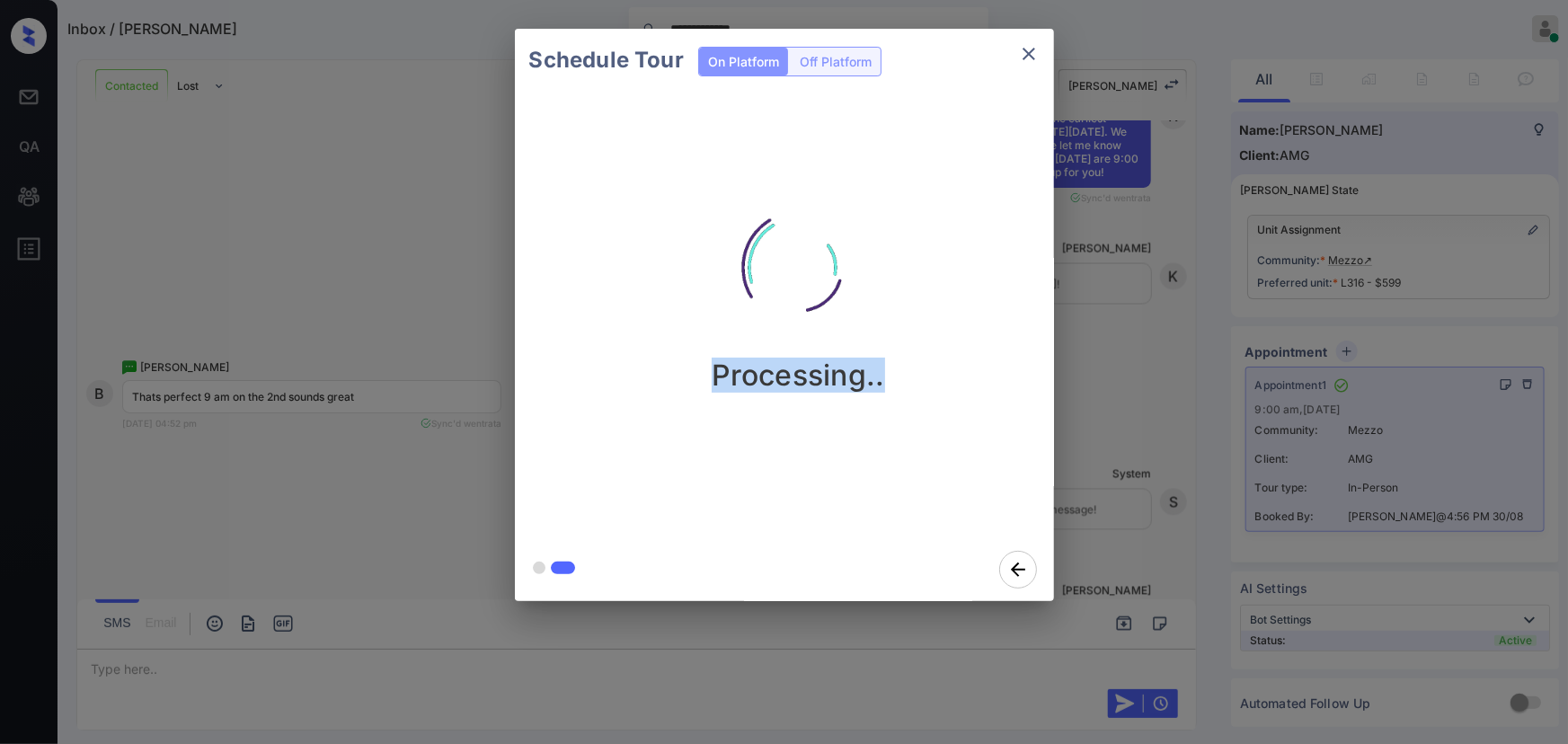
drag, startPoint x: 733, startPoint y: 383, endPoint x: 654, endPoint y: 372, distance: 79.8
click at [659, 374] on div "Processing.." at bounding box center [798, 285] width 539 height 215
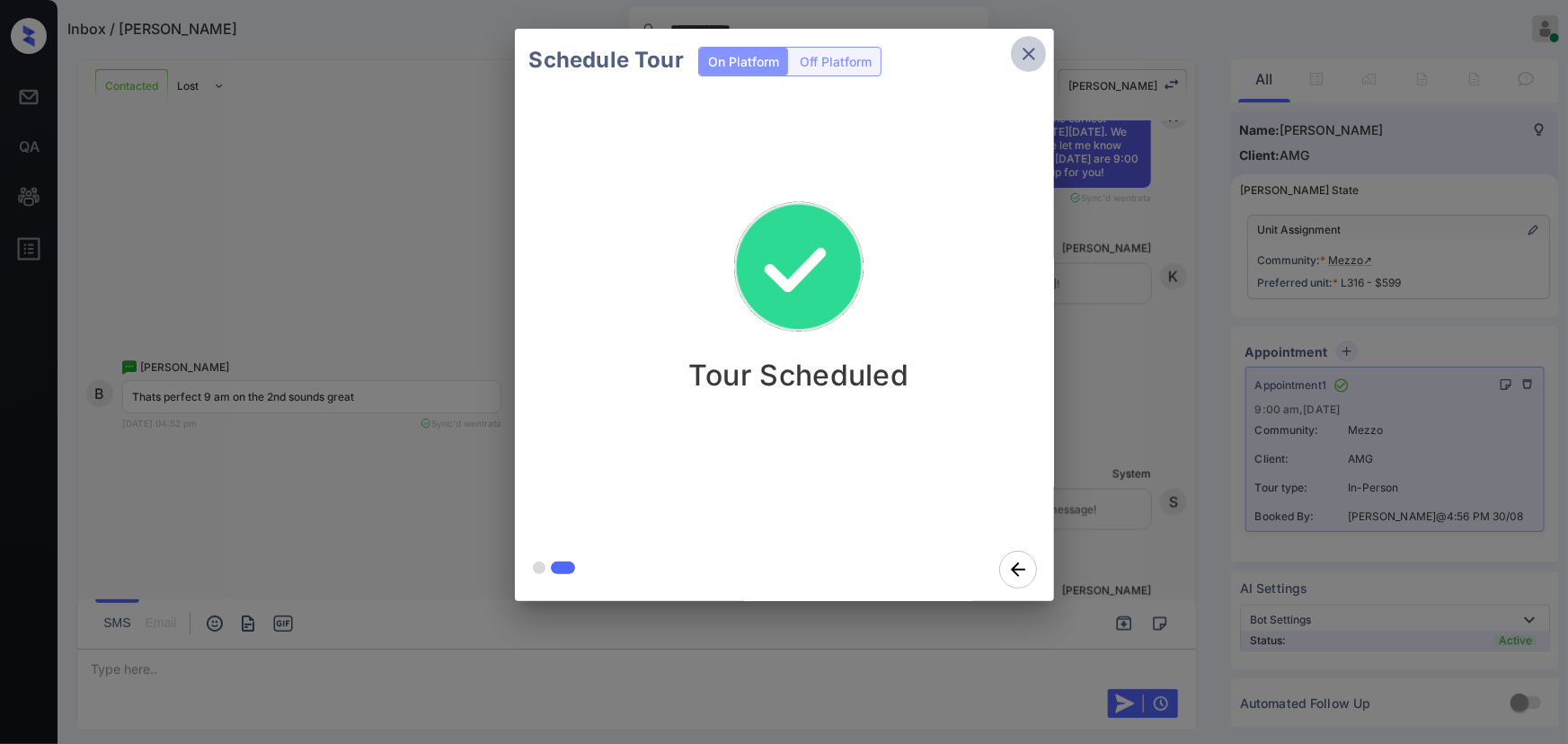
click at [1024, 60] on icon "close" at bounding box center [1028, 54] width 21 height 21
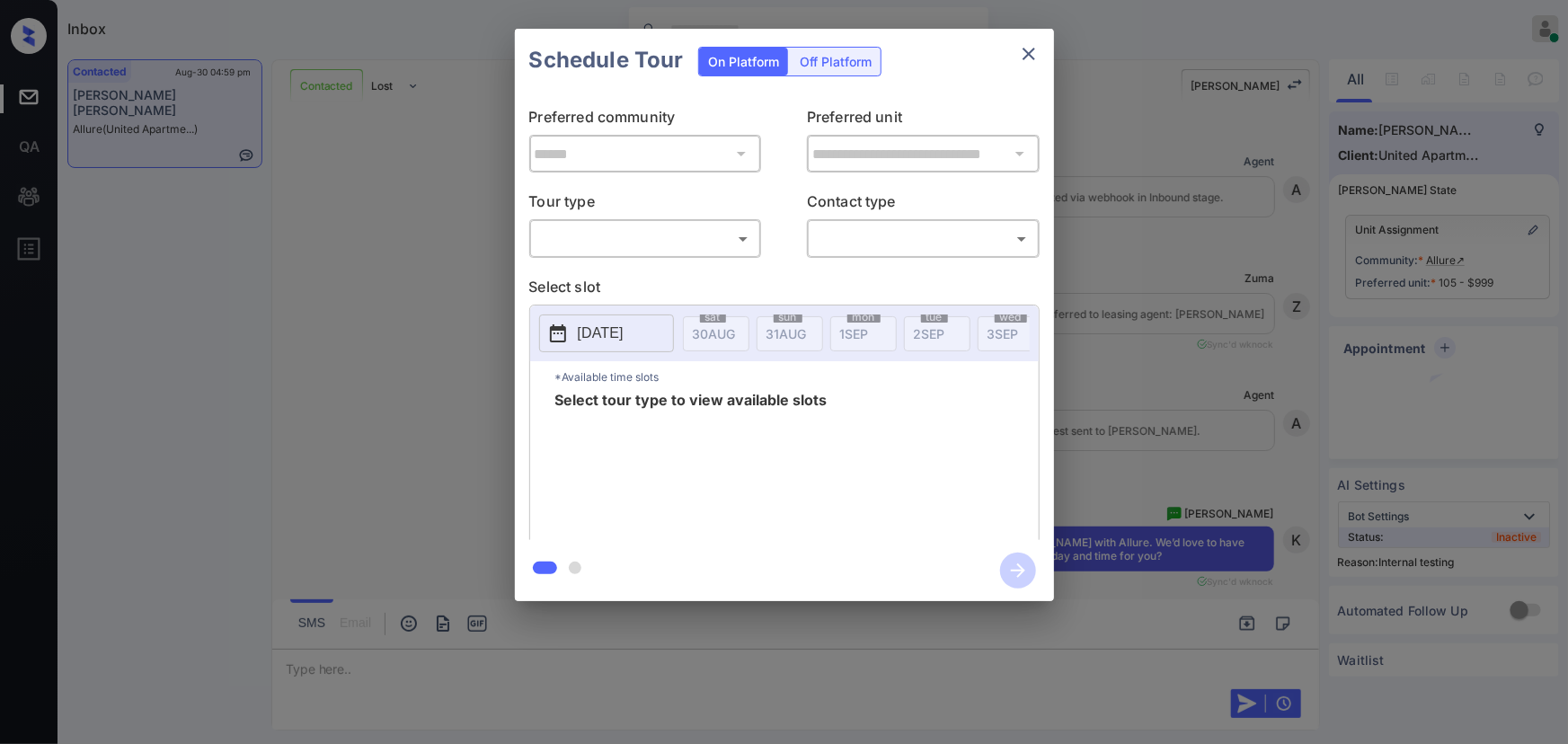
scroll to position [8008, 0]
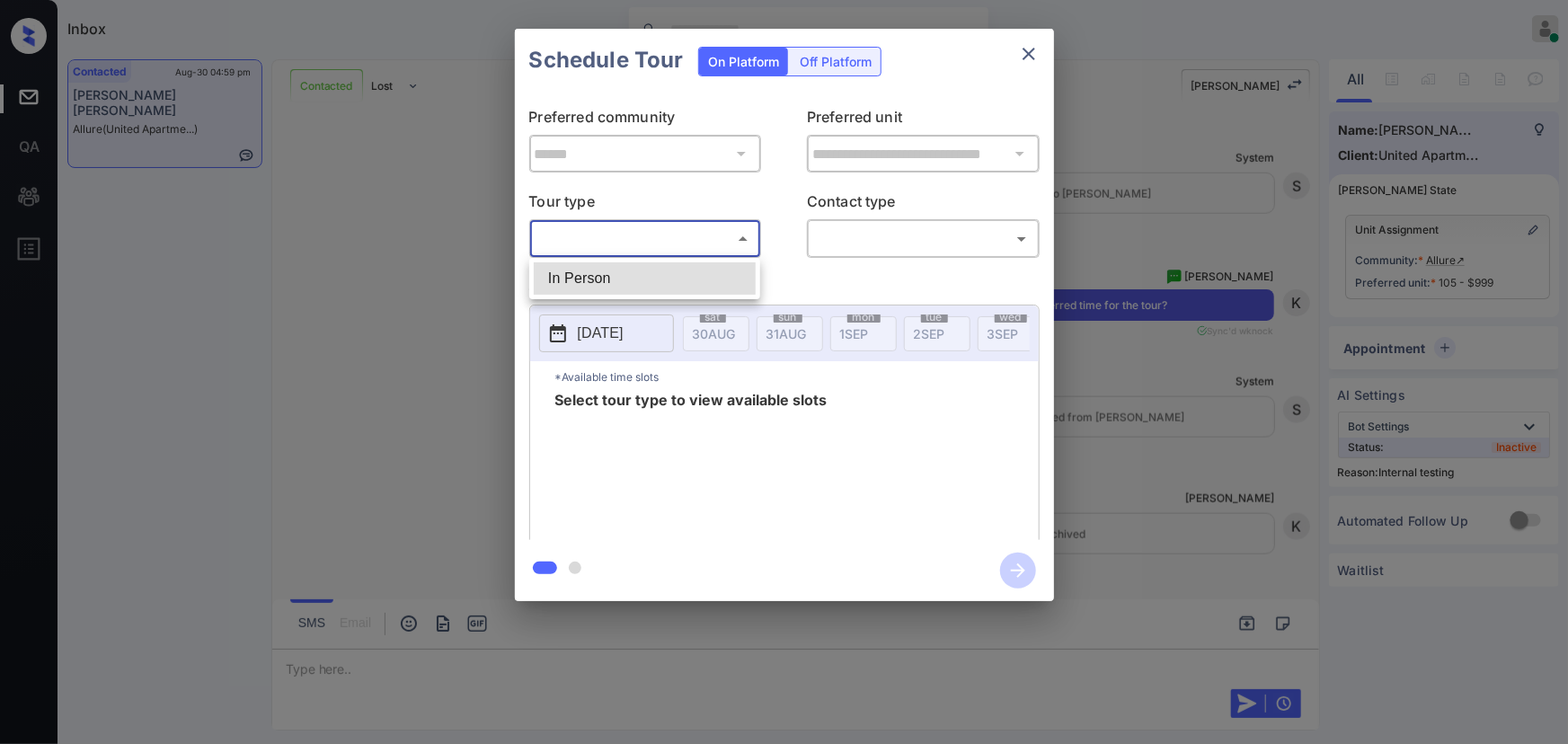
click at [634, 239] on body "Inbox [PERSON_NAME] Online Set yourself offline Set yourself on break Profile S…" at bounding box center [784, 372] width 1568 height 744
click at [619, 274] on li "In Person" at bounding box center [645, 278] width 222 height 32
type input "********"
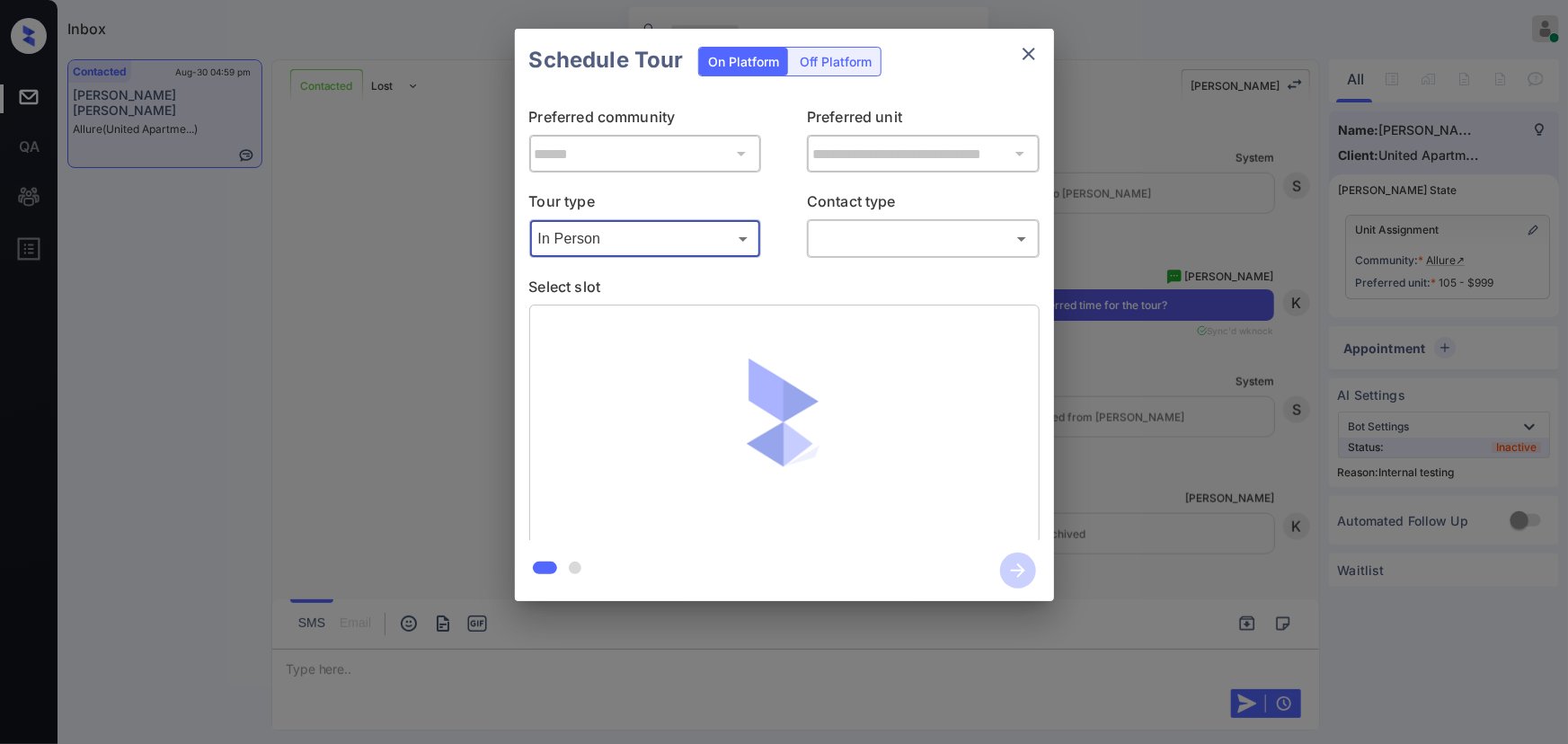
click at [870, 241] on body "Inbox [PERSON_NAME] Online Set yourself offline Set yourself on break Profile S…" at bounding box center [784, 372] width 1568 height 744
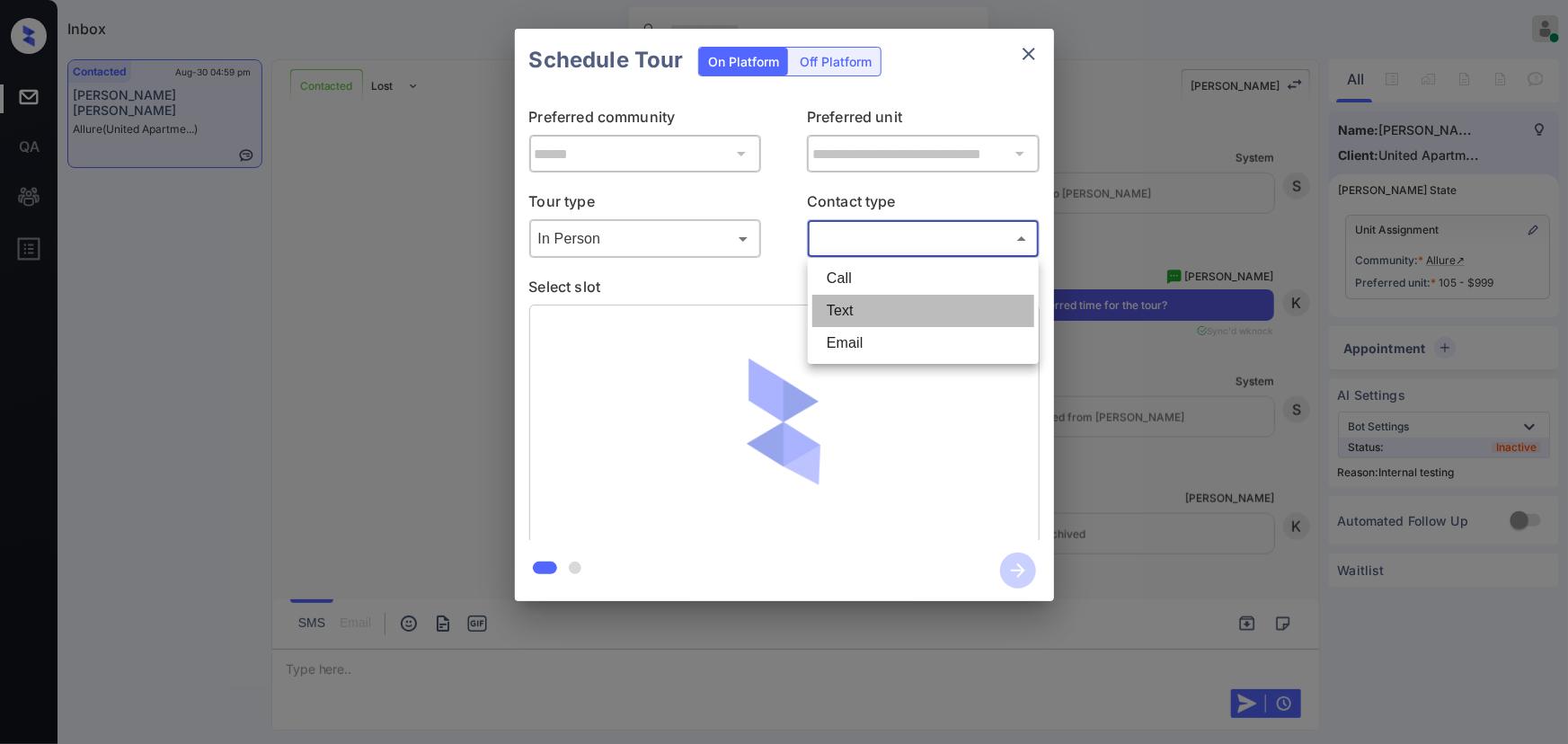
click at [845, 307] on li "Text" at bounding box center [923, 310] width 222 height 32
type input "****"
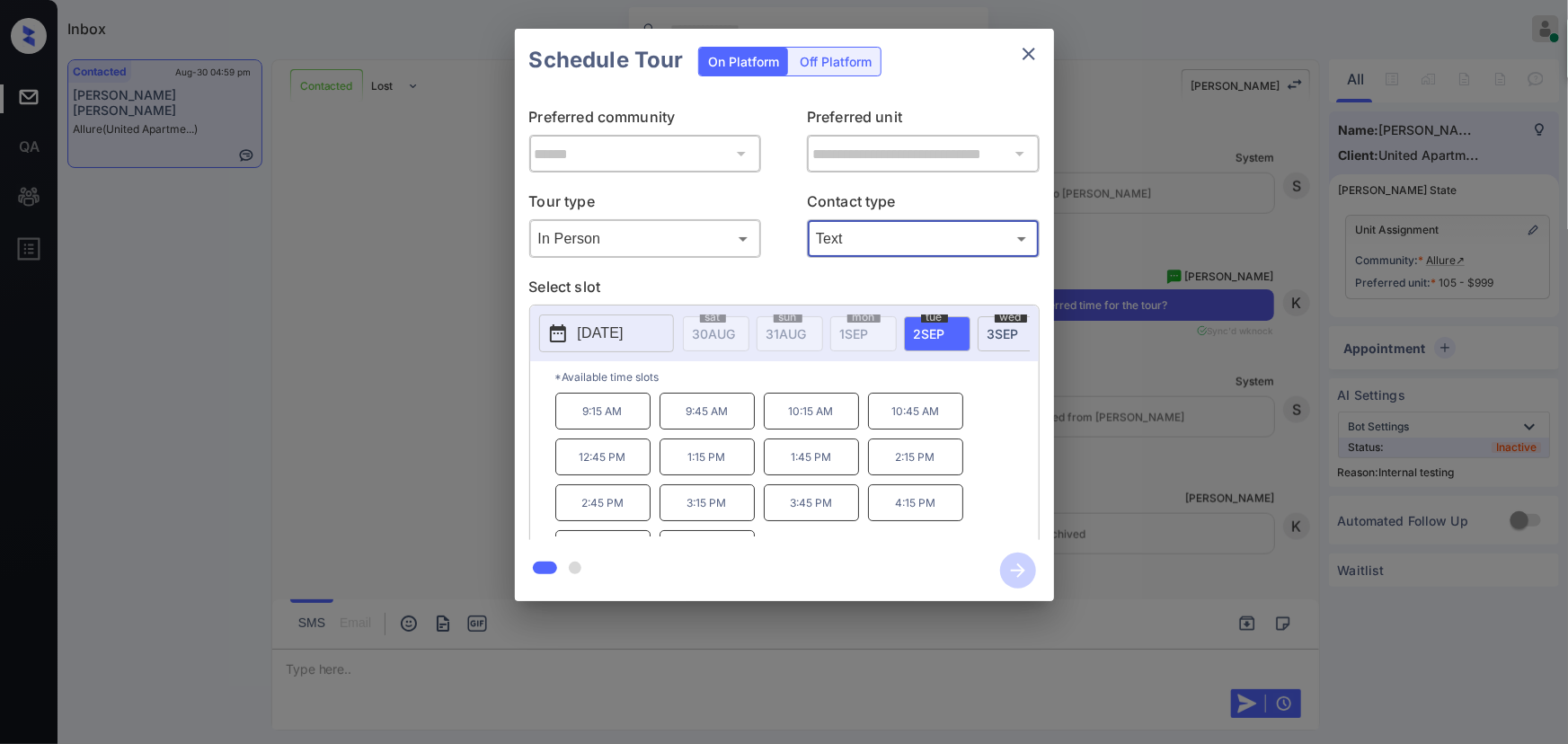
scroll to position [30, 0]
click at [721, 529] on p "5:15 PM" at bounding box center [707, 519] width 95 height 37
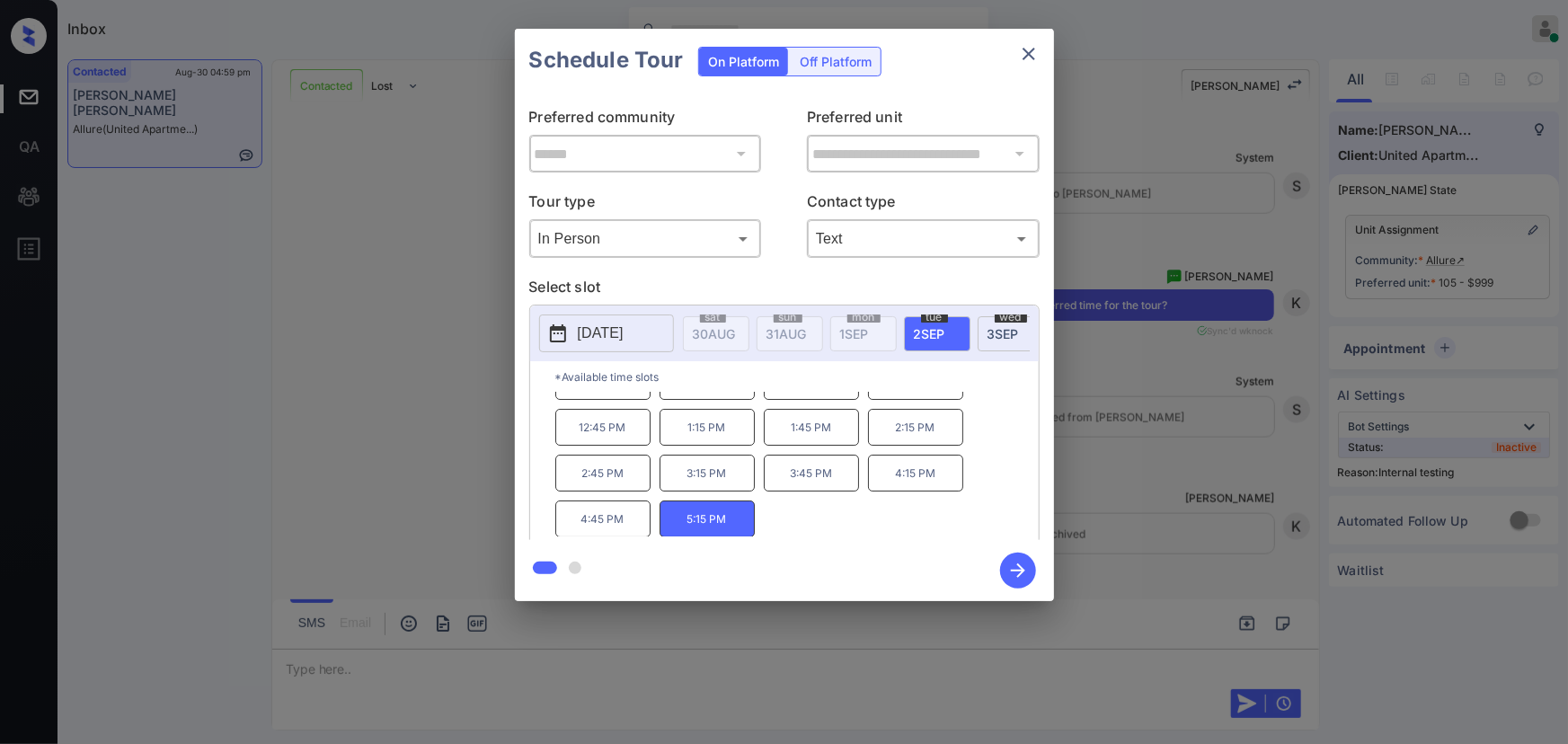
click at [735, 326] on span "[DATE]" at bounding box center [714, 334] width 44 height 15
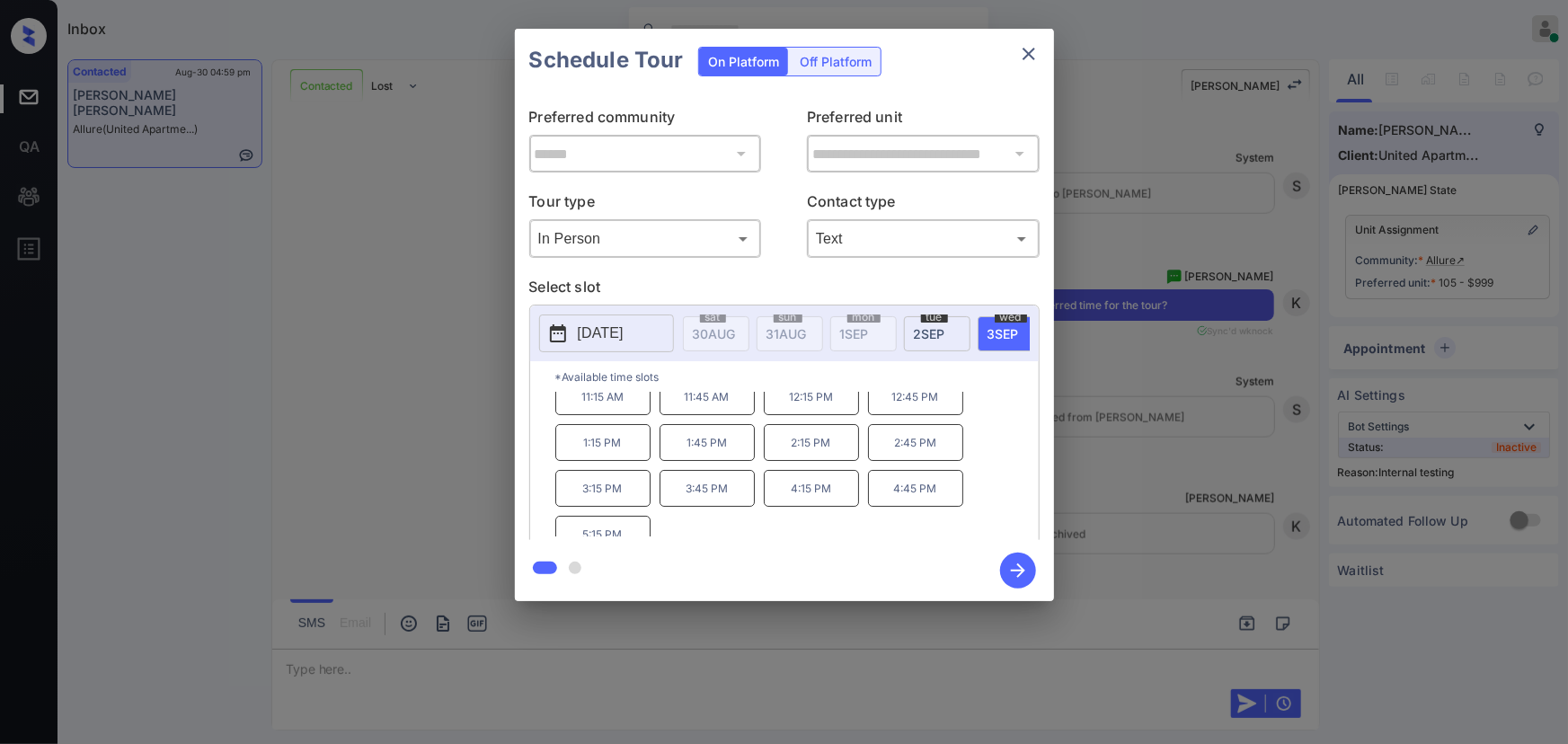
scroll to position [75, 0]
click at [746, 682] on div at bounding box center [784, 372] width 1568 height 744
